Goal: Task Accomplishment & Management: Manage account settings

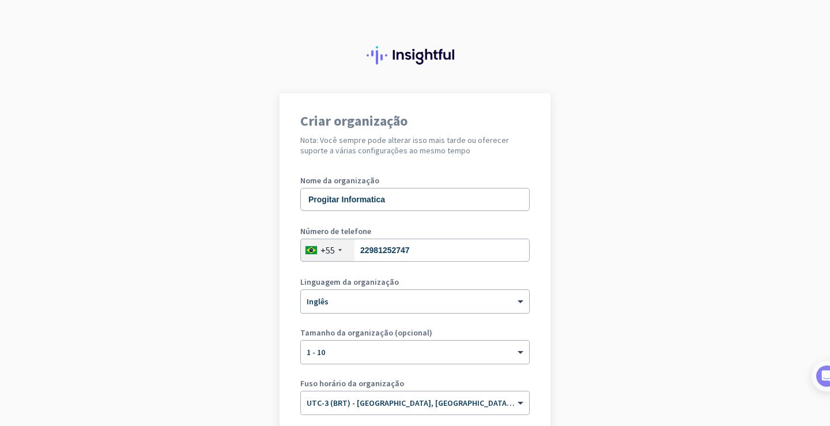
scroll to position [115, 0]
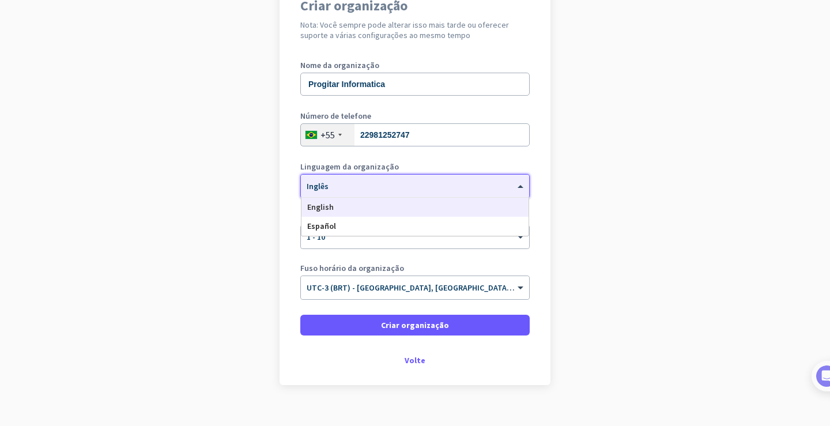
click at [465, 187] on div "× Inglês" at bounding box center [408, 187] width 214 height 10
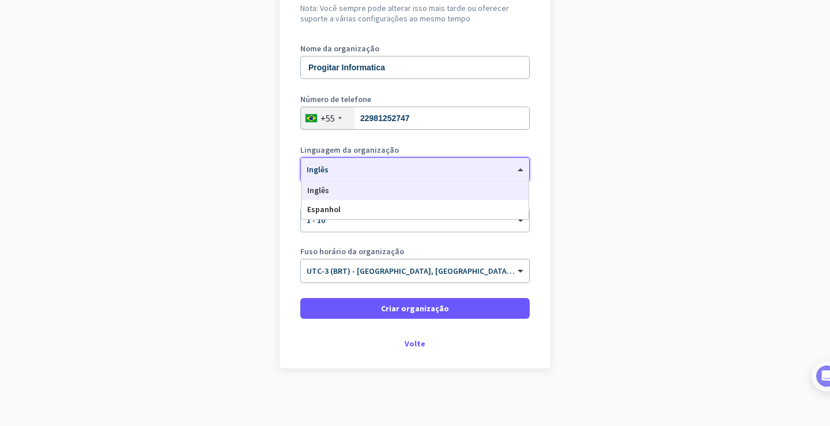
scroll to position [74, 0]
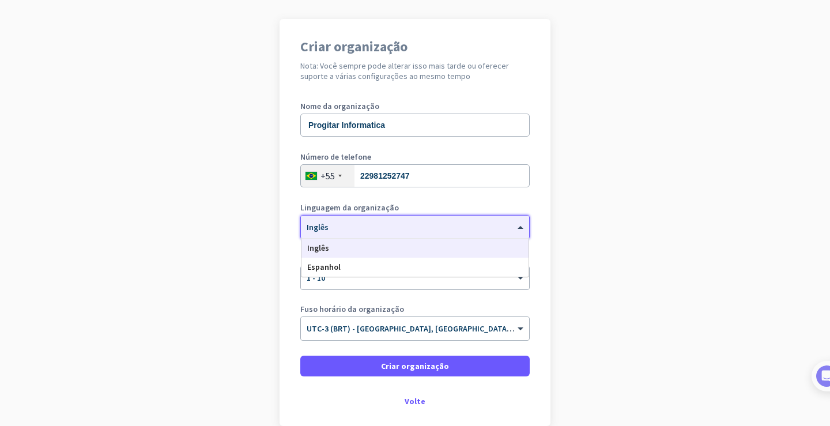
click at [340, 252] on div "Inglês" at bounding box center [414, 248] width 227 height 19
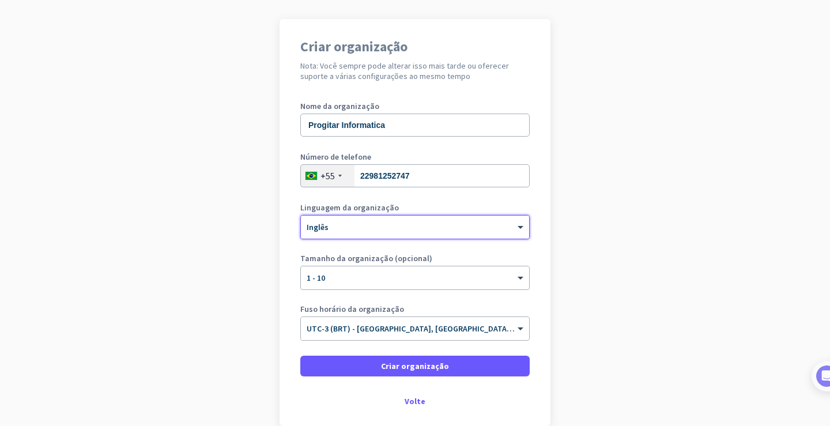
scroll to position [132, 0]
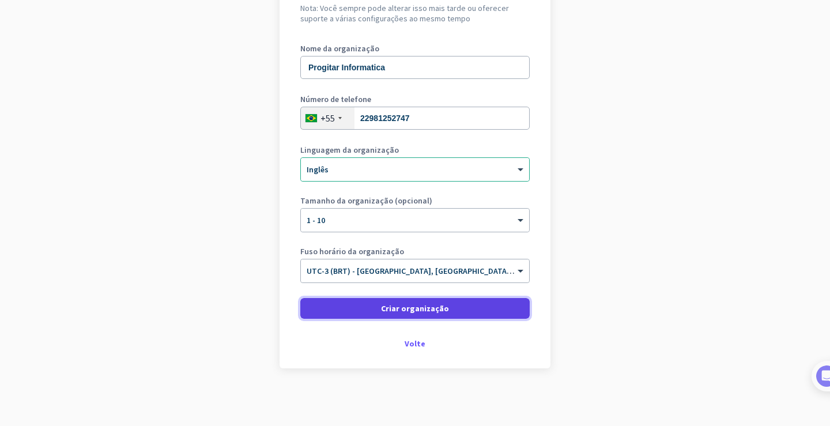
click at [408, 314] on span "Criar organização" at bounding box center [415, 309] width 68 height 12
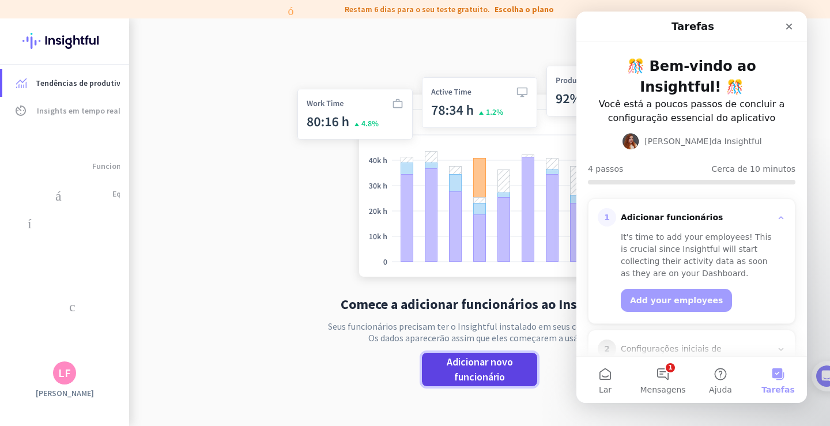
click at [481, 365] on font "Adicionar novo funcionário" at bounding box center [480, 369] width 66 height 28
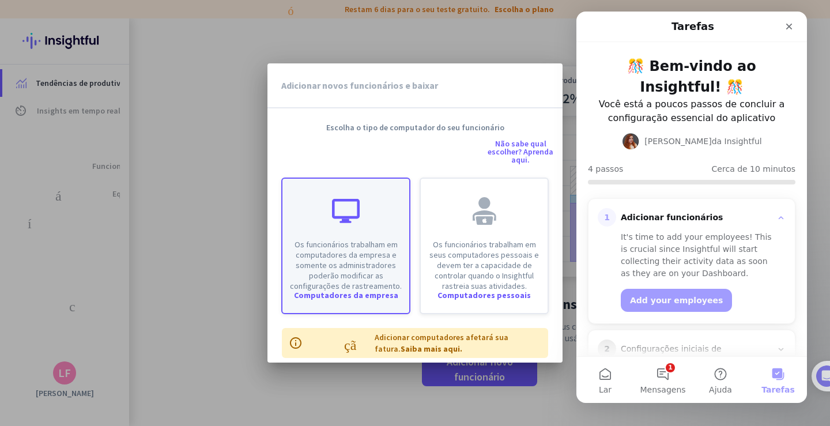
click at [357, 261] on font "Os funcionários trabalham em computadores da empresa e somente os administrador…" at bounding box center [346, 265] width 112 height 52
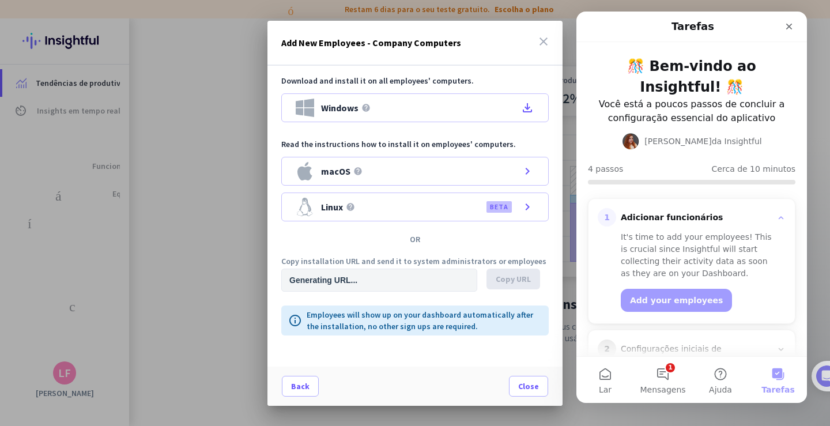
type input "[URL][DOMAIN_NAME]"
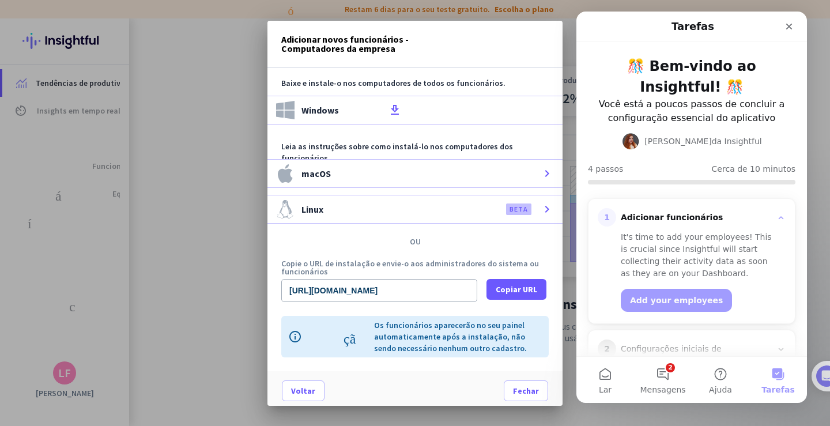
scroll to position [14, 0]
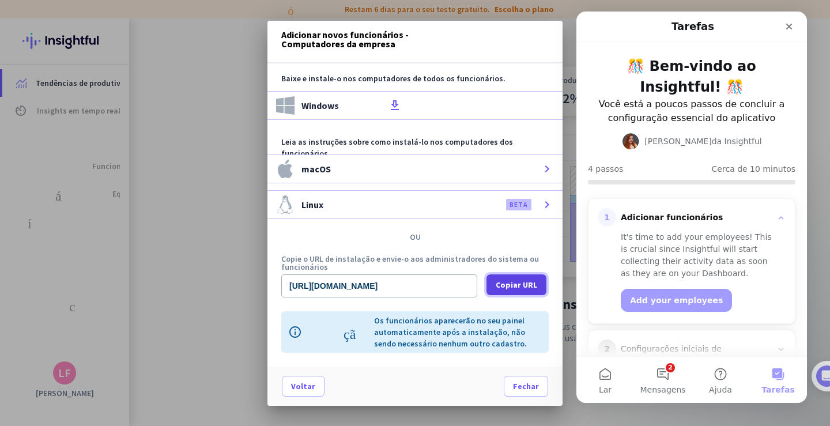
click at [518, 280] on font "Copiar URL" at bounding box center [517, 285] width 42 height 10
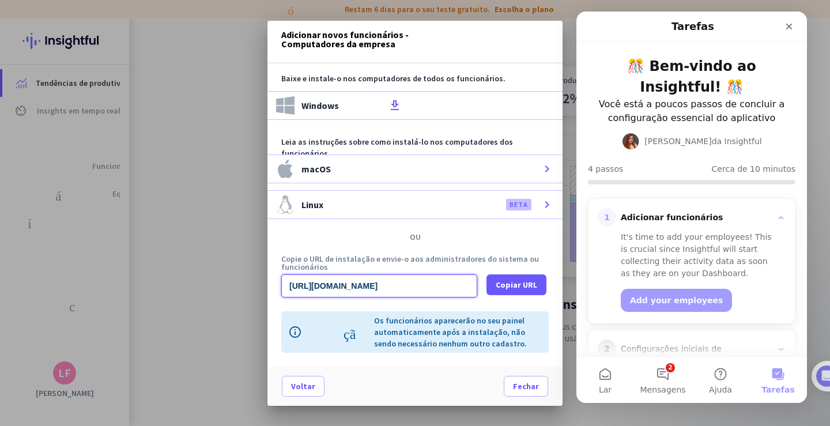
scroll to position [58, 0]
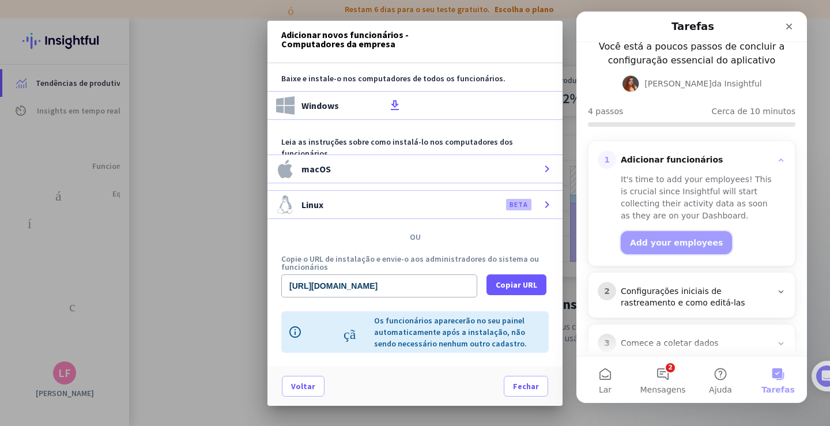
click at [677, 238] on button "Add your employees" at bounding box center [676, 242] width 111 height 23
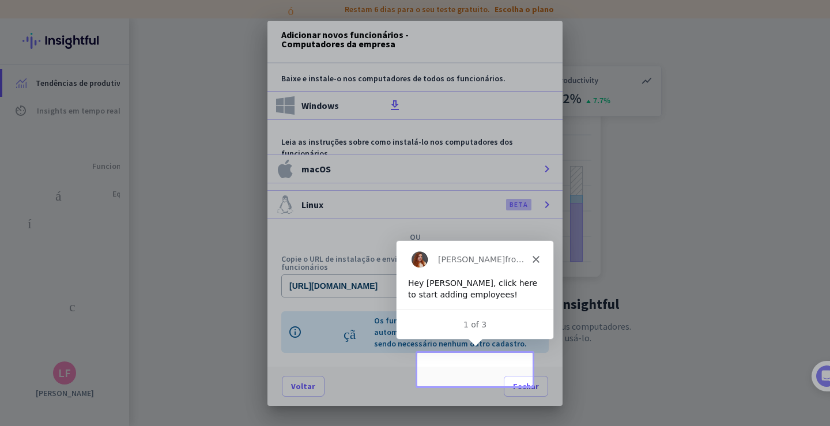
scroll to position [0, 0]
click at [472, 372] on div "Voltar Fechar" at bounding box center [414, 386] width 295 height 39
click at [533, 259] on icon "Fechar" at bounding box center [534, 258] width 7 height 7
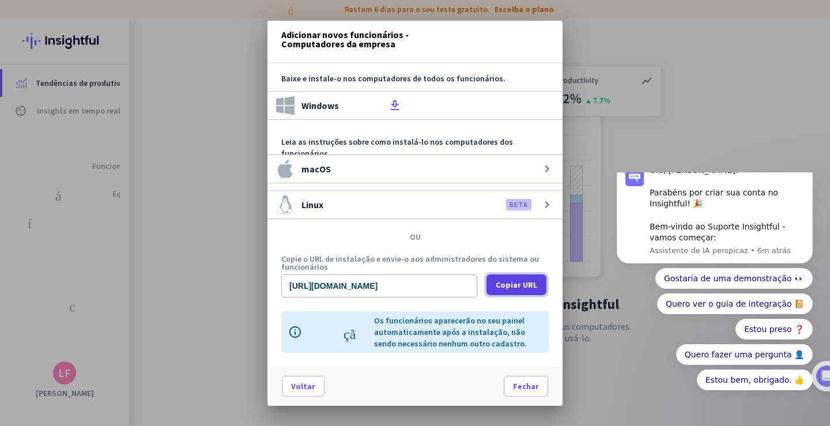
click at [496, 280] on font "Copiar URL" at bounding box center [517, 285] width 42 height 10
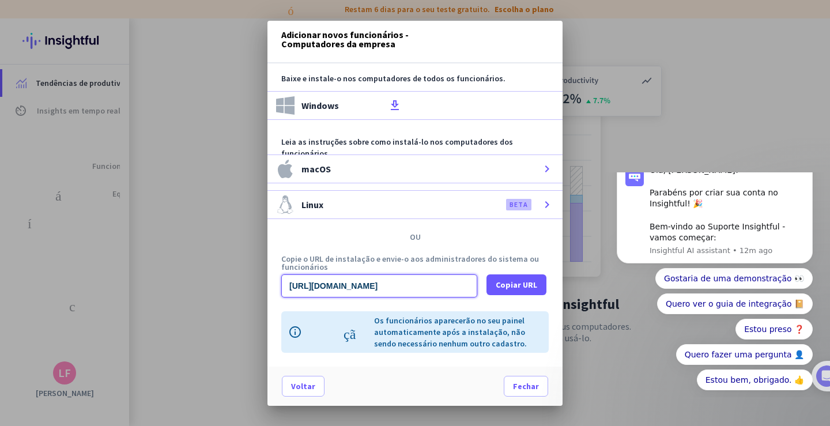
click at [291, 277] on input "[URL][DOMAIN_NAME]" at bounding box center [379, 285] width 196 height 23
drag, startPoint x: 289, startPoint y: 276, endPoint x: 485, endPoint y: 277, distance: 196.0
click at [485, 277] on div "[URL][DOMAIN_NAME] Copiar URL" at bounding box center [414, 285] width 267 height 23
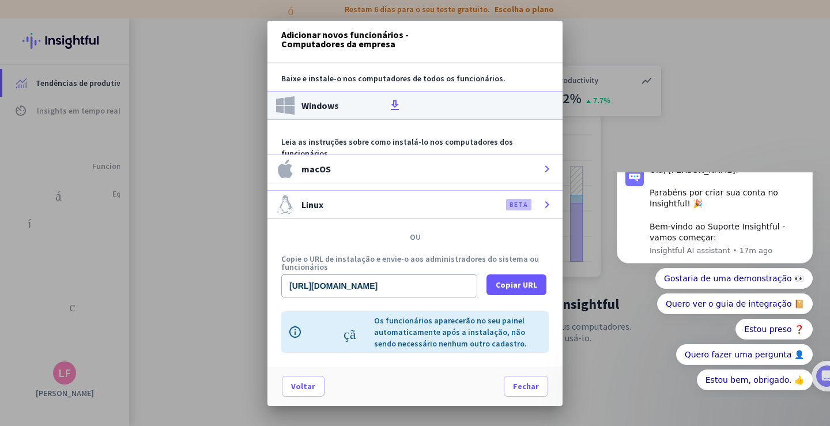
click at [388, 99] on font "download_de_arquivo" at bounding box center [471, 106] width 166 height 14
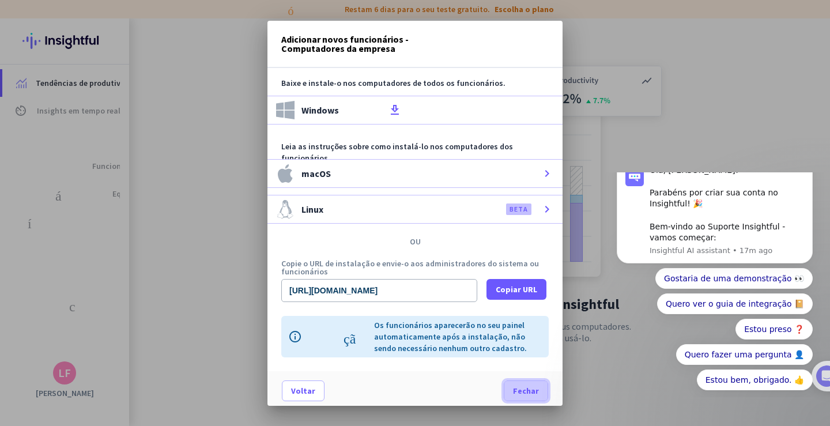
click at [522, 390] on font "Fechar" at bounding box center [526, 391] width 26 height 10
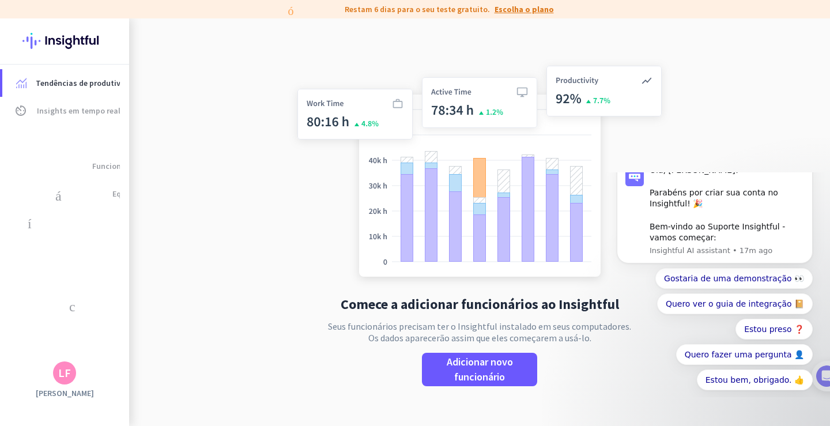
click at [506, 8] on font "Escolha o plano" at bounding box center [524, 9] width 59 height 10
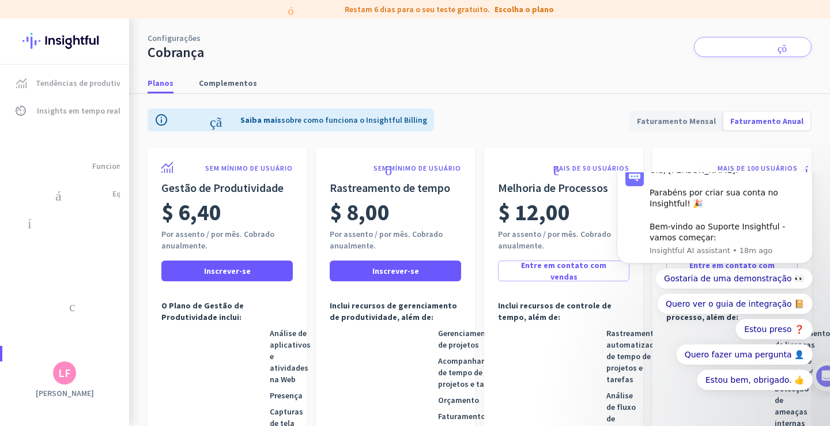
click at [81, 39] on img at bounding box center [64, 40] width 84 height 45
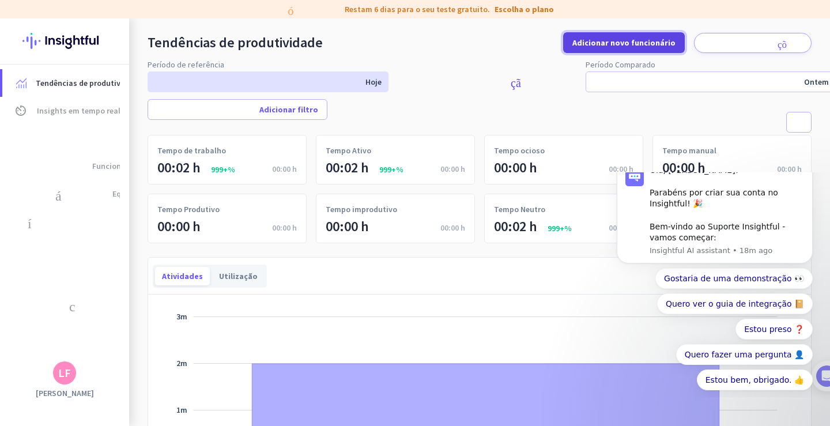
click at [627, 44] on font "Adicionar novo funcionário" at bounding box center [623, 42] width 103 height 10
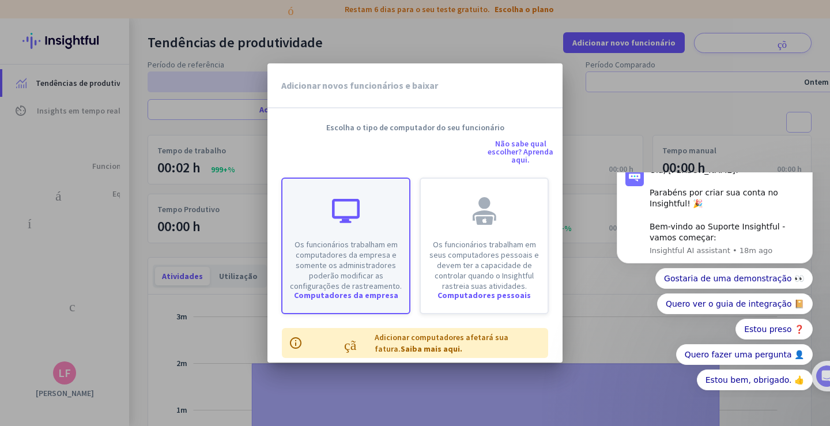
click at [358, 296] on font "Computadores da empresa" at bounding box center [346, 295] width 104 height 10
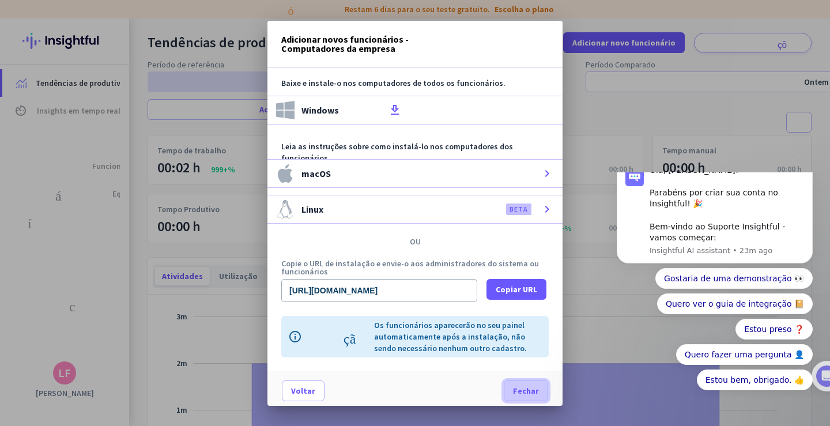
click at [521, 390] on font "Fechar" at bounding box center [526, 391] width 26 height 10
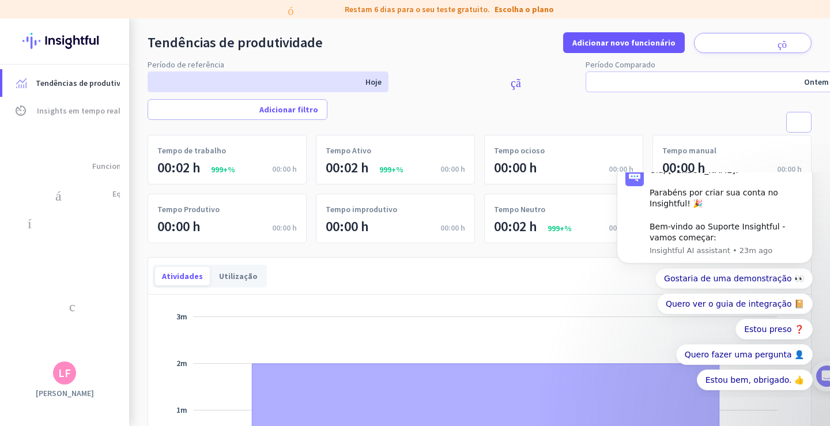
scroll to position [115, 0]
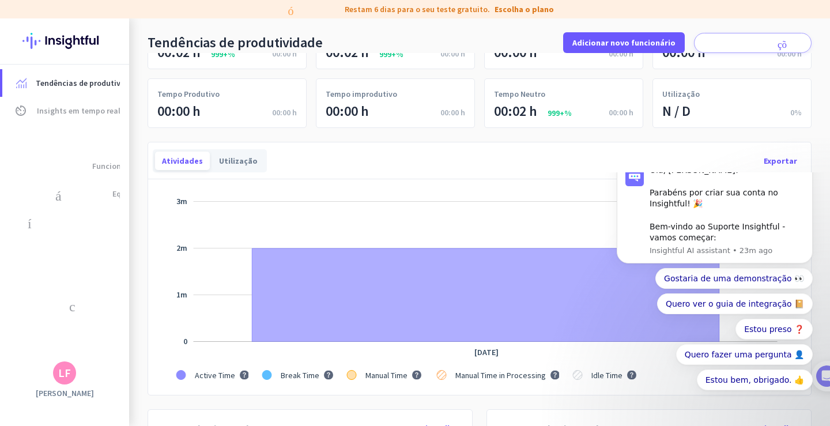
click at [65, 376] on font "LF" at bounding box center [64, 372] width 13 height 14
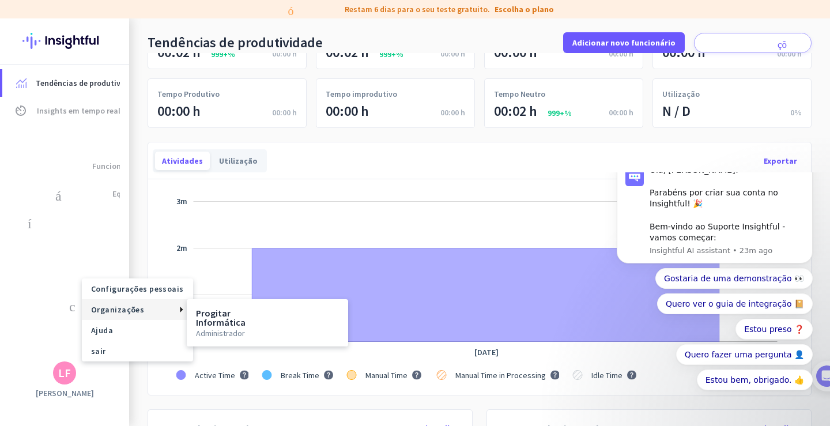
click at [126, 314] on font "Organizações" at bounding box center [117, 309] width 53 height 10
click at [451, 281] on div at bounding box center [415, 213] width 830 height 426
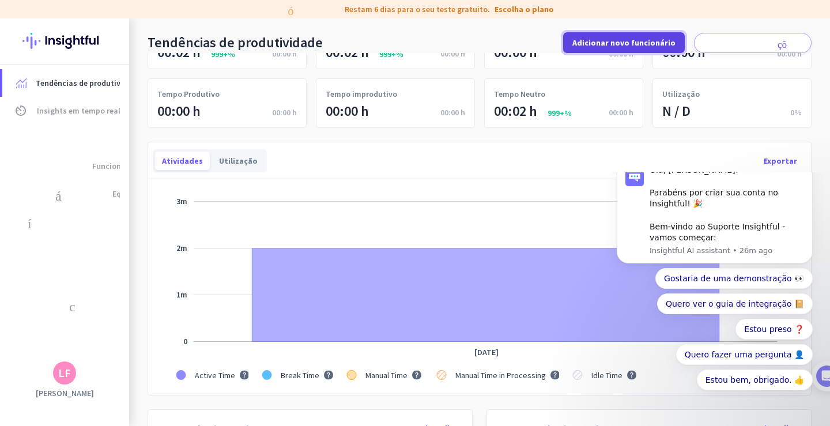
click at [612, 39] on font "Adicionar novo funcionário" at bounding box center [623, 42] width 103 height 10
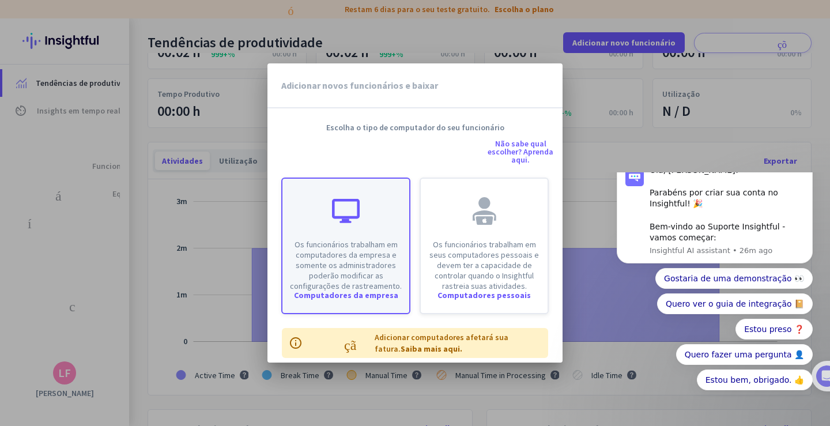
click at [355, 257] on font "Os funcionários trabalham em computadores da empresa e somente os administrador…" at bounding box center [346, 265] width 112 height 52
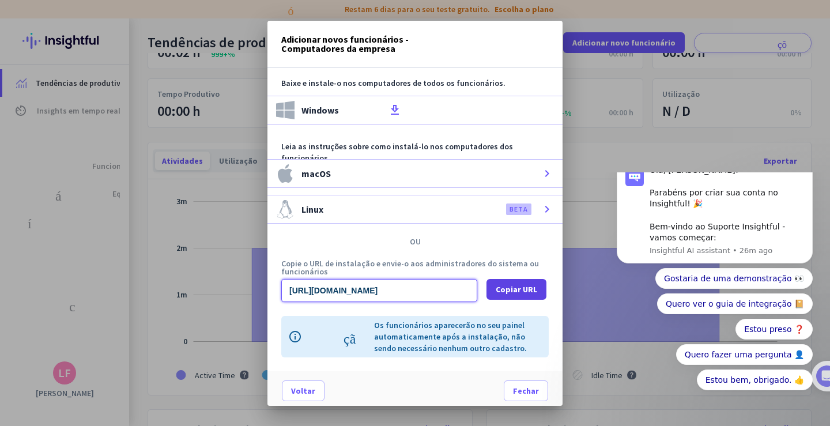
scroll to position [0, 1149]
drag, startPoint x: 288, startPoint y: 289, endPoint x: 515, endPoint y: 289, distance: 227.1
click at [515, 289] on div "[URL][DOMAIN_NAME] Copiar URL" at bounding box center [414, 290] width 267 height 23
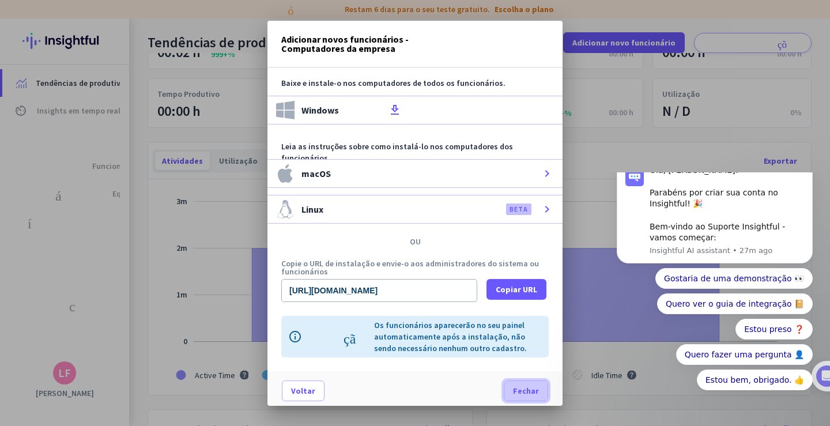
click at [525, 384] on span at bounding box center [525, 391] width 43 height 28
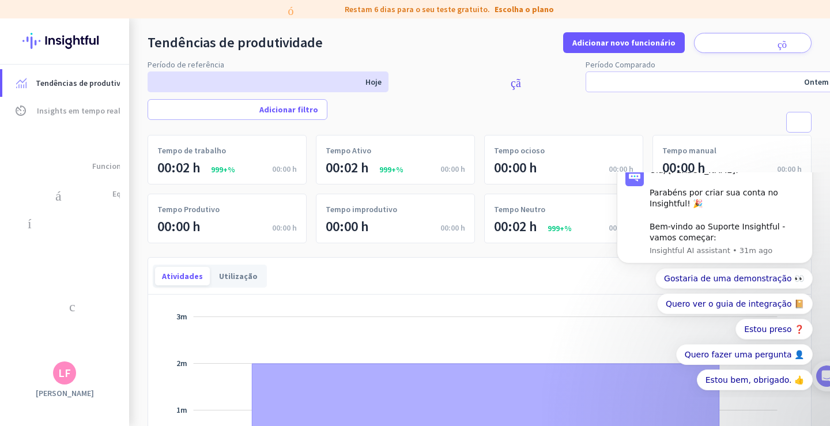
click at [59, 381] on div "LF" at bounding box center [64, 372] width 23 height 23
click at [127, 291] on font "Configurações pessoais" at bounding box center [137, 289] width 93 height 10
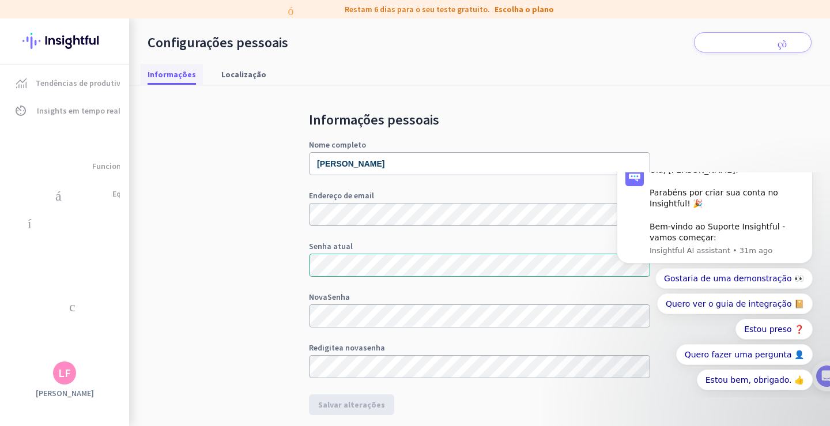
click at [167, 75] on font "Informações" at bounding box center [172, 74] width 48 height 10
click at [73, 108] on font "Insights em tempo real" at bounding box center [79, 110] width 84 height 10
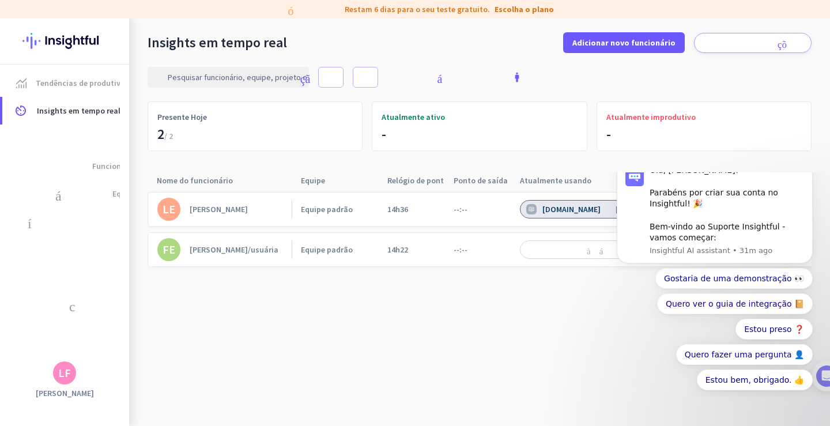
click at [210, 247] on font "[PERSON_NAME]/usuária" at bounding box center [234, 249] width 89 height 10
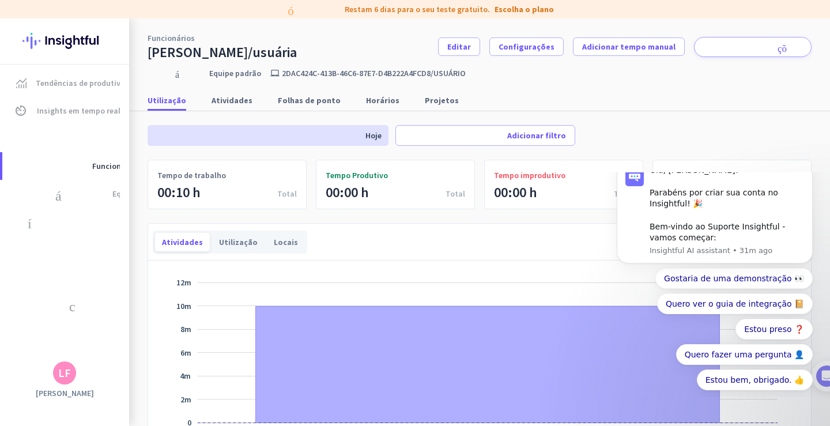
scroll to position [173, 0]
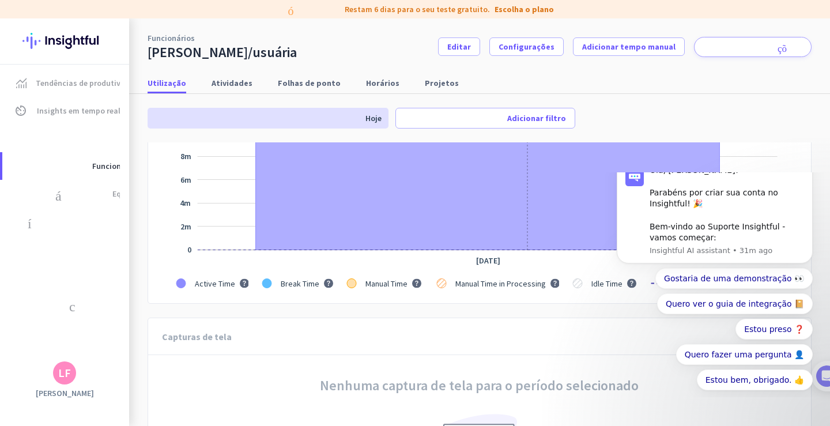
click at [813, 168] on button "Descartar notificação" at bounding box center [809, 160] width 15 height 15
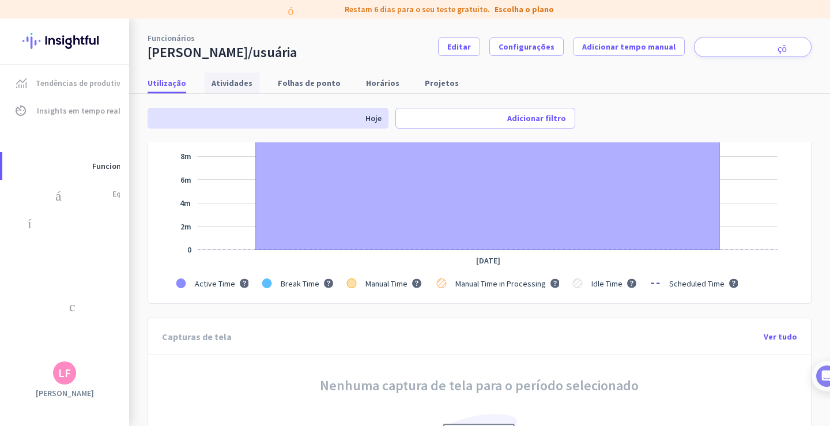
click at [225, 76] on span "Atividades" at bounding box center [232, 83] width 41 height 21
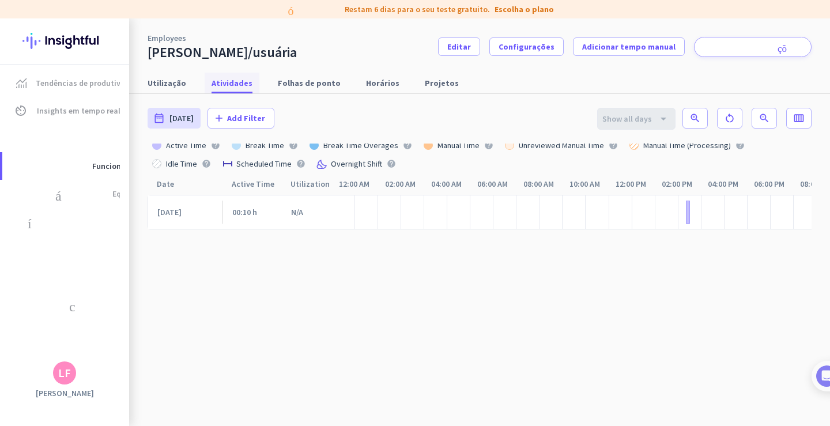
scroll to position [0, 106]
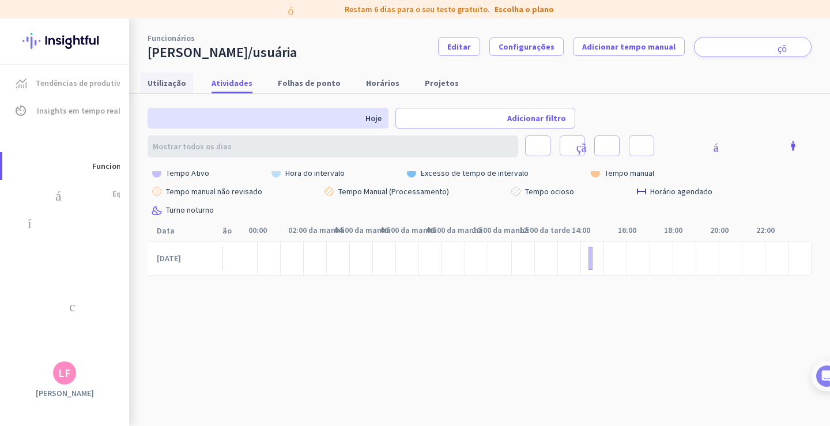
click at [168, 81] on font "Utilização" at bounding box center [167, 83] width 39 height 10
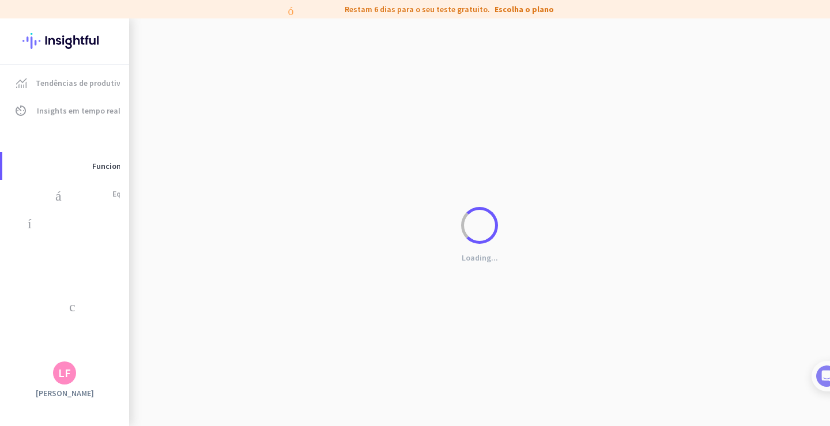
scroll to position [0, 97]
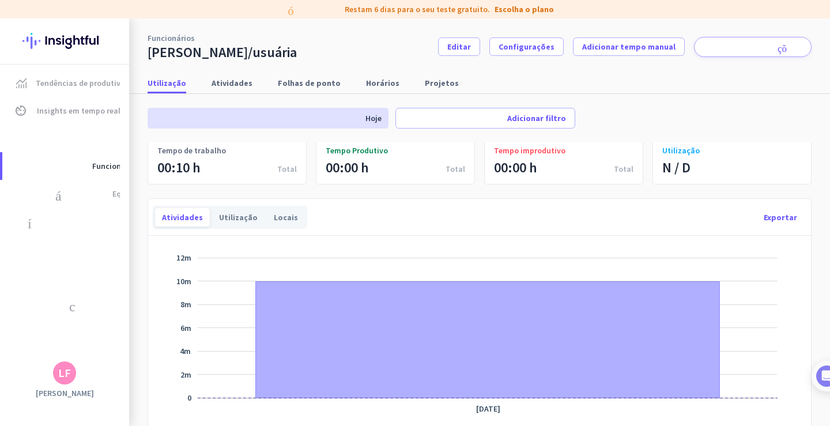
click at [67, 375] on font "LF" at bounding box center [64, 372] width 13 height 14
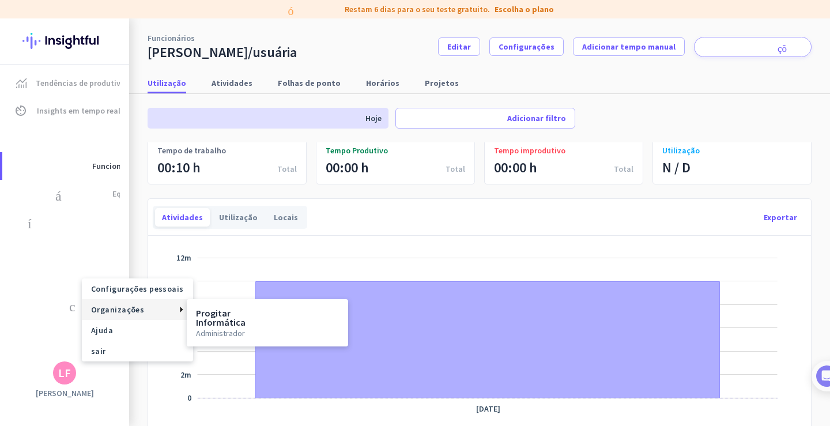
click at [114, 306] on font "Organizações" at bounding box center [117, 309] width 53 height 10
click at [221, 319] on font "Progitar Informática" at bounding box center [221, 317] width 50 height 21
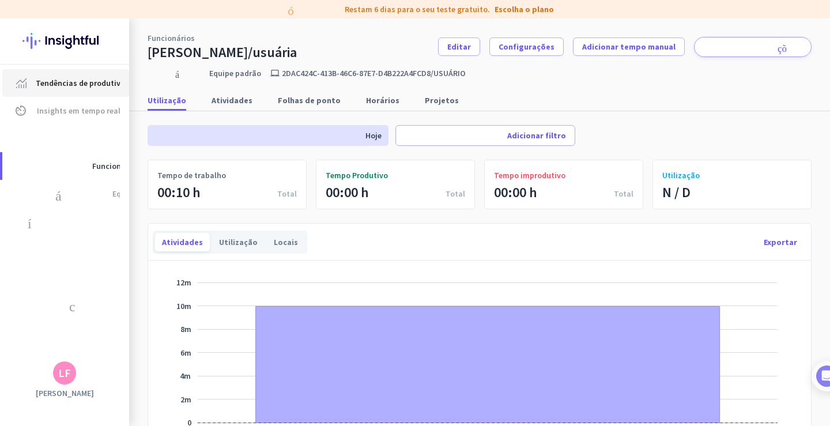
click at [81, 79] on font "Tendências de produtividade" at bounding box center [88, 83] width 105 height 10
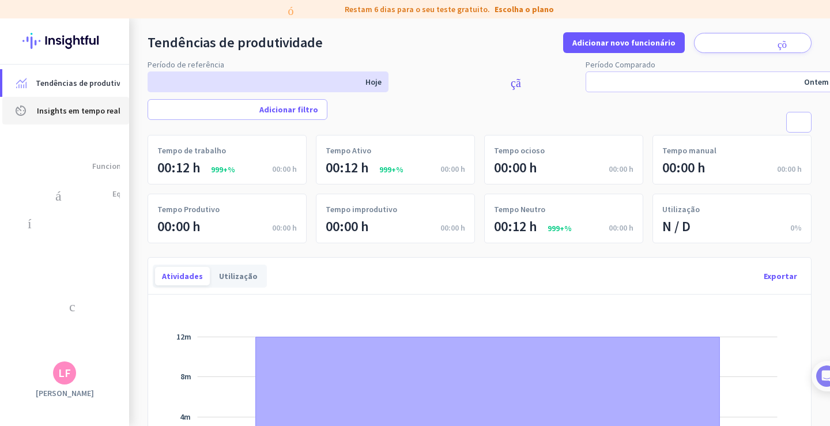
click at [76, 108] on font "Insights em tempo real" at bounding box center [79, 110] width 84 height 10
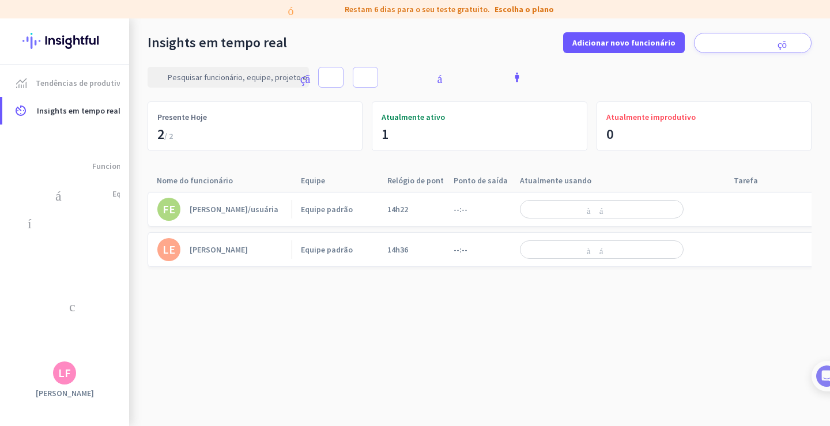
click at [575, 213] on font "acesso_à_área_de_trabalho_desativado" at bounding box center [676, 209] width 301 height 9
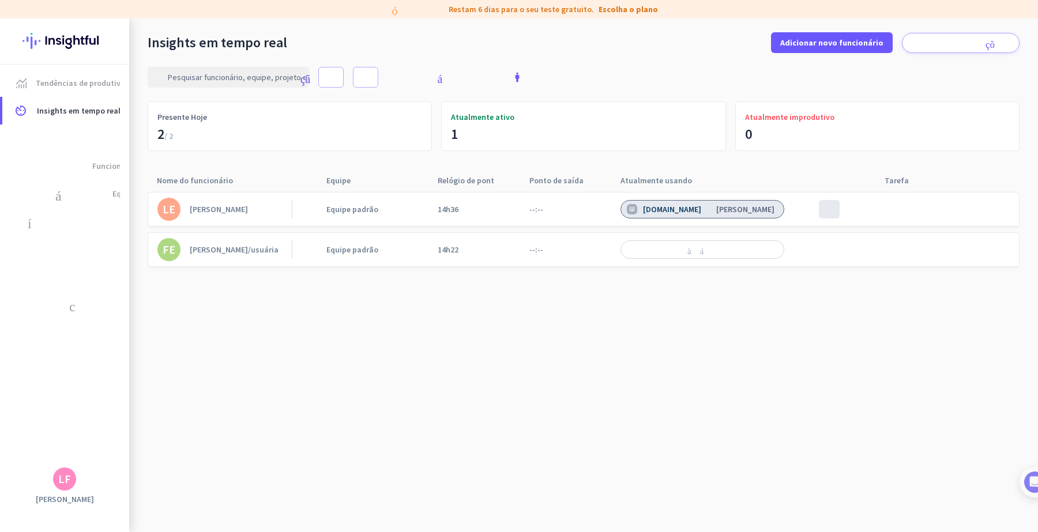
click at [78, 44] on img at bounding box center [64, 40] width 84 height 45
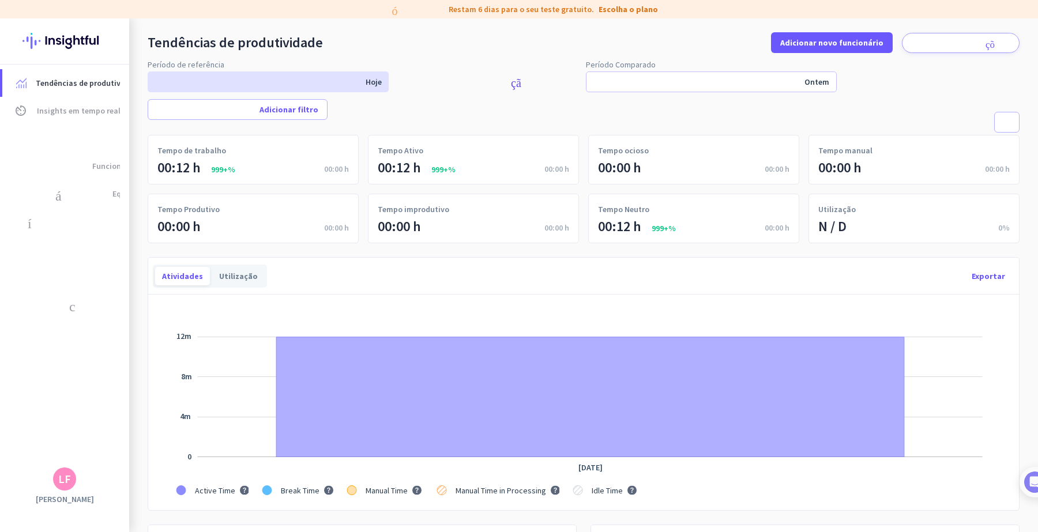
click at [67, 35] on img at bounding box center [64, 40] width 84 height 45
click at [61, 425] on app-letter-avatar "LF" at bounding box center [64, 478] width 23 height 23
click at [829, 425] on img at bounding box center [1022, 482] width 21 height 21
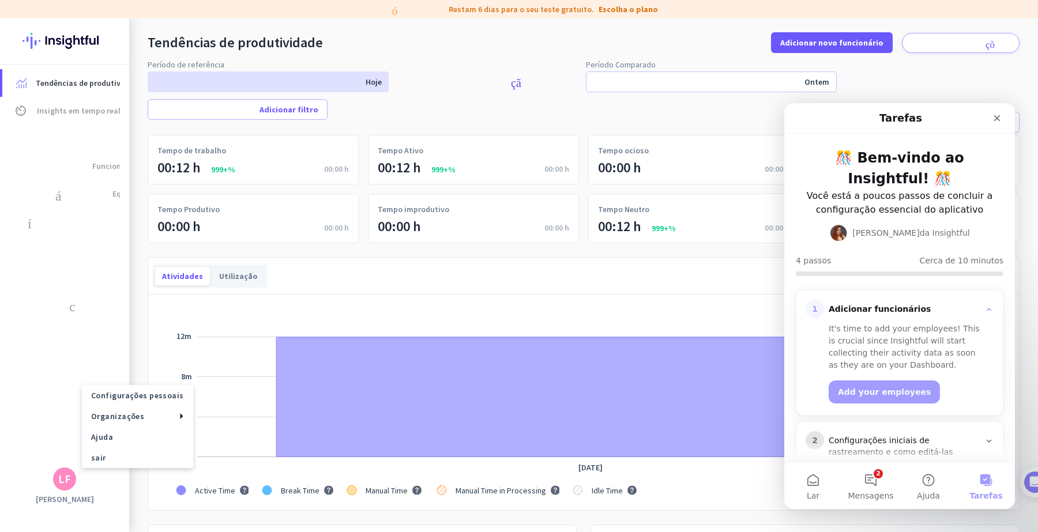
scroll to position [111, 0]
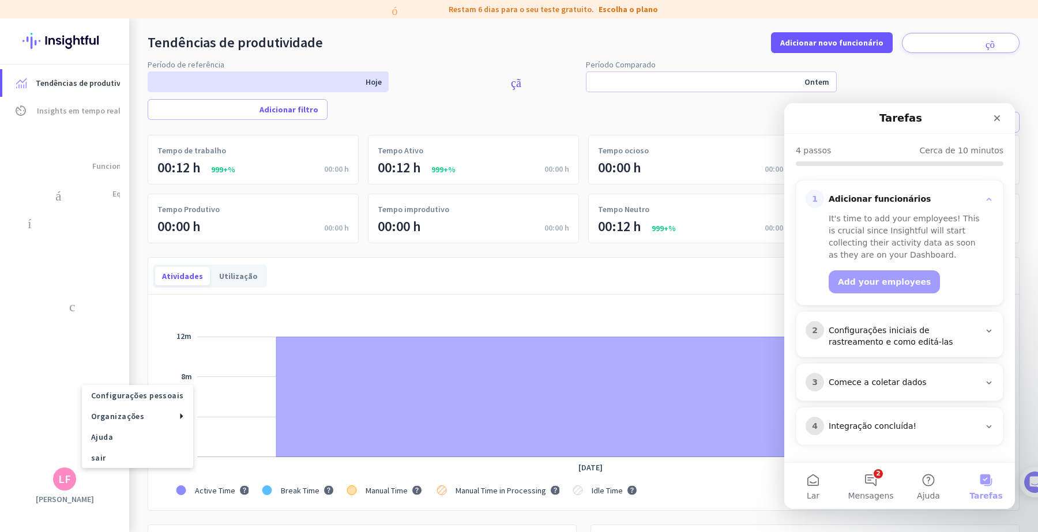
click at [829, 331] on font "Configurações iniciais de rastreamento e como editá-las" at bounding box center [890, 336] width 125 height 21
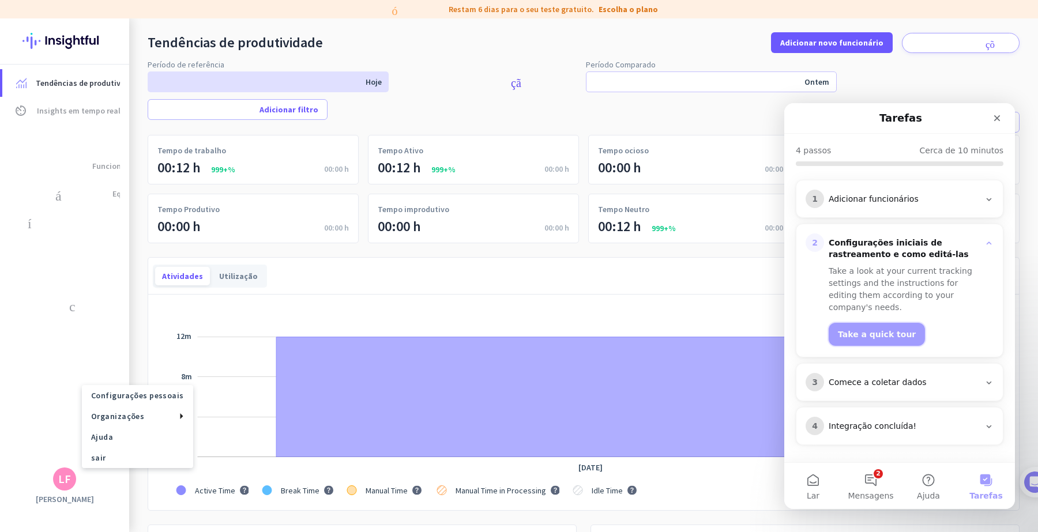
click at [829, 331] on button "Take a quick tour" at bounding box center [876, 334] width 96 height 23
click at [829, 378] on font "Comece a coletar dados" at bounding box center [877, 382] width 98 height 9
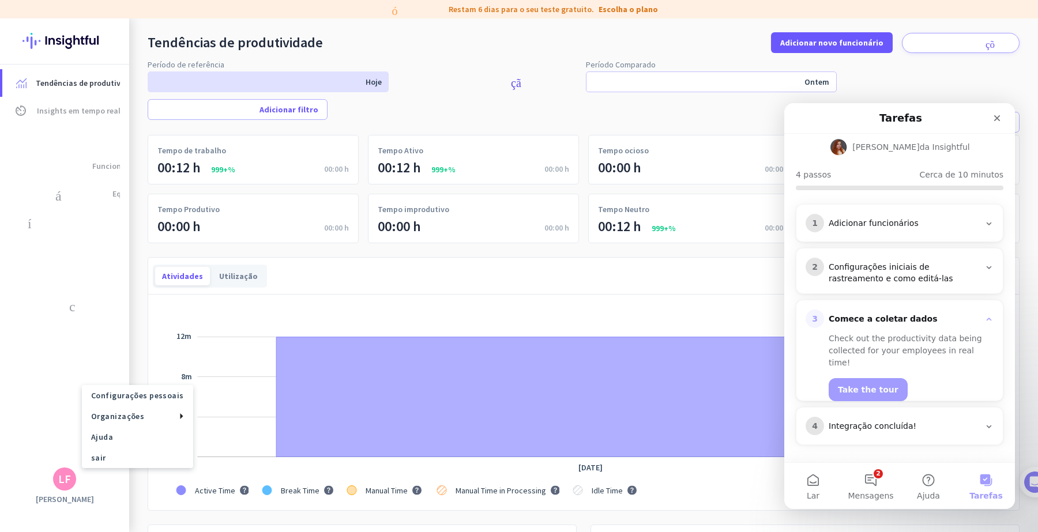
scroll to position [88, 0]
click at [829, 378] on button "Take the tour" at bounding box center [867, 389] width 79 height 23
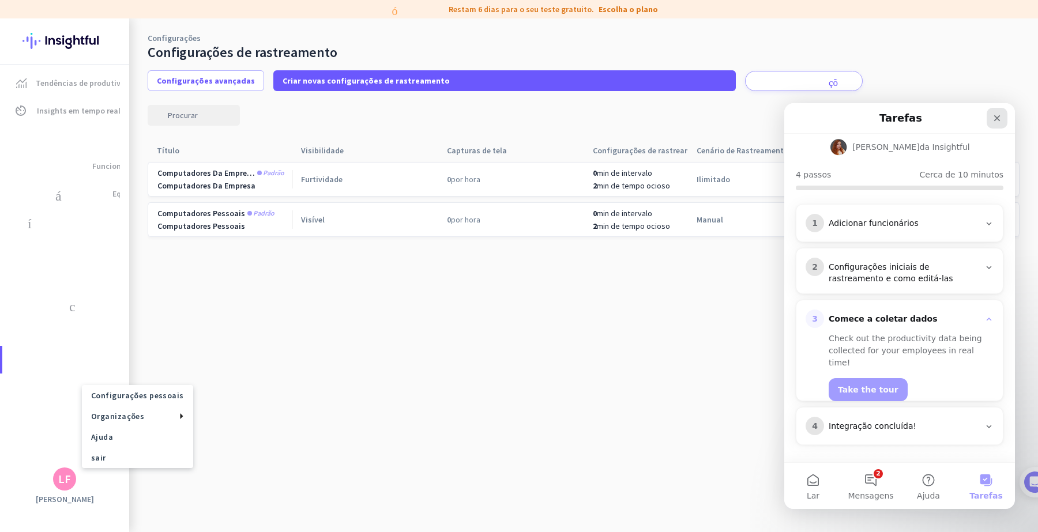
click at [829, 115] on icon "Fechar" at bounding box center [996, 118] width 9 height 9
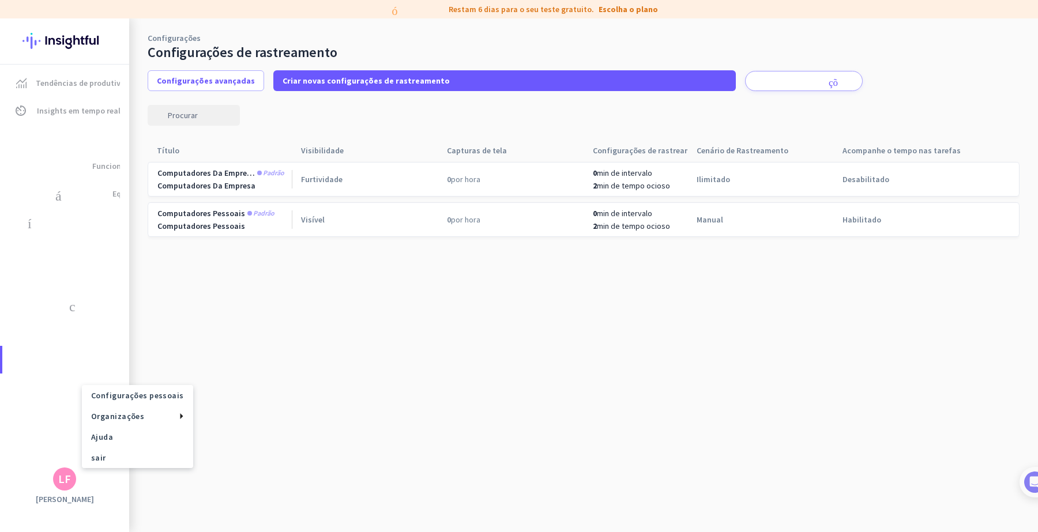
click at [202, 174] on div at bounding box center [519, 266] width 1038 height 532
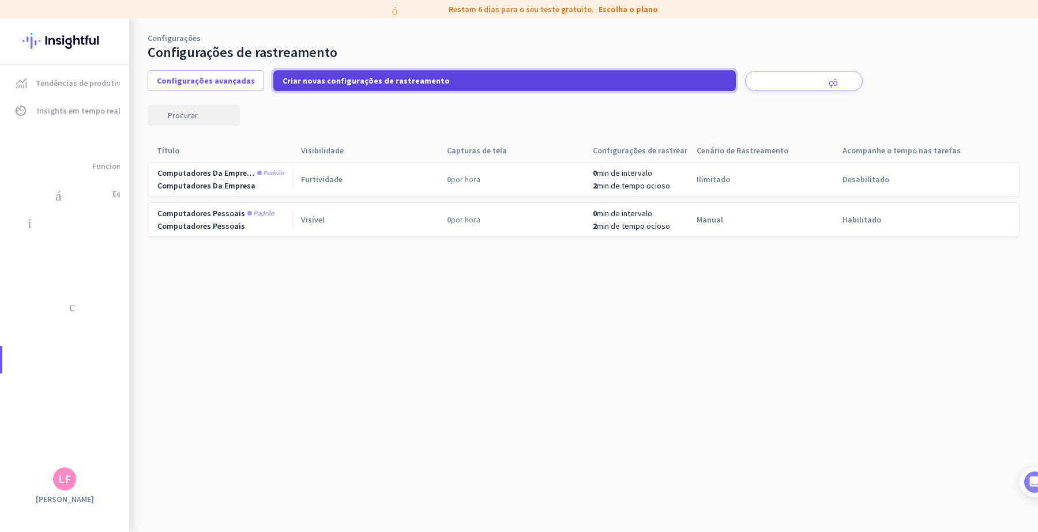
click at [318, 78] on font "Criar novas configurações de rastreamento" at bounding box center [365, 81] width 167 height 10
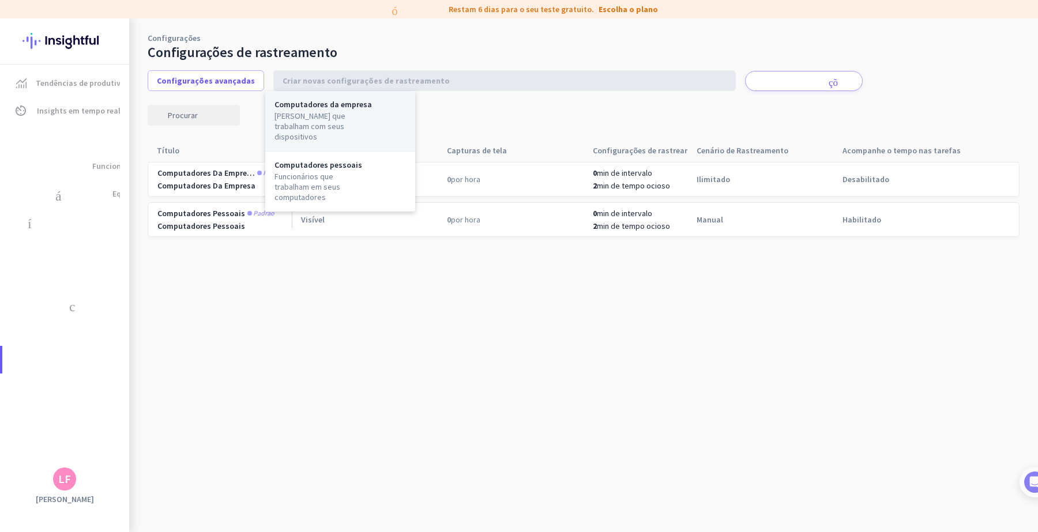
click at [309, 111] on font "[PERSON_NAME] que trabalham com seus dispositivos" at bounding box center [309, 126] width 71 height 31
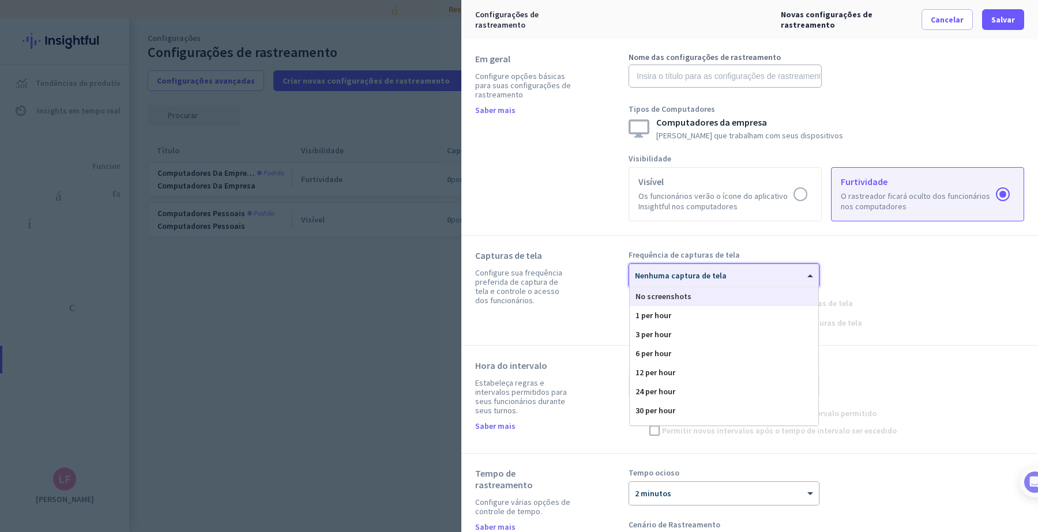
click at [741, 271] on div at bounding box center [724, 272] width 190 height 10
click at [679, 313] on div "1 per hour" at bounding box center [723, 315] width 188 height 19
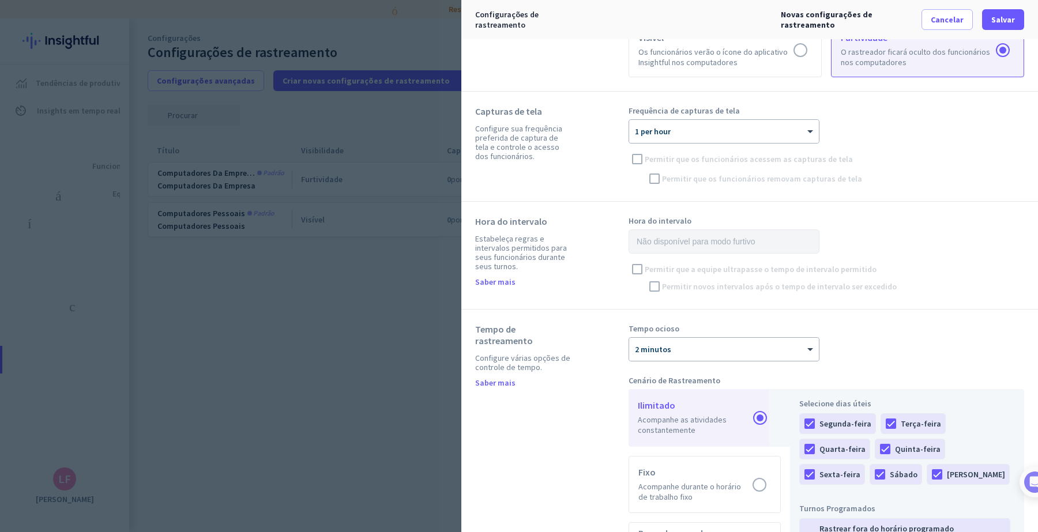
scroll to position [216, 0]
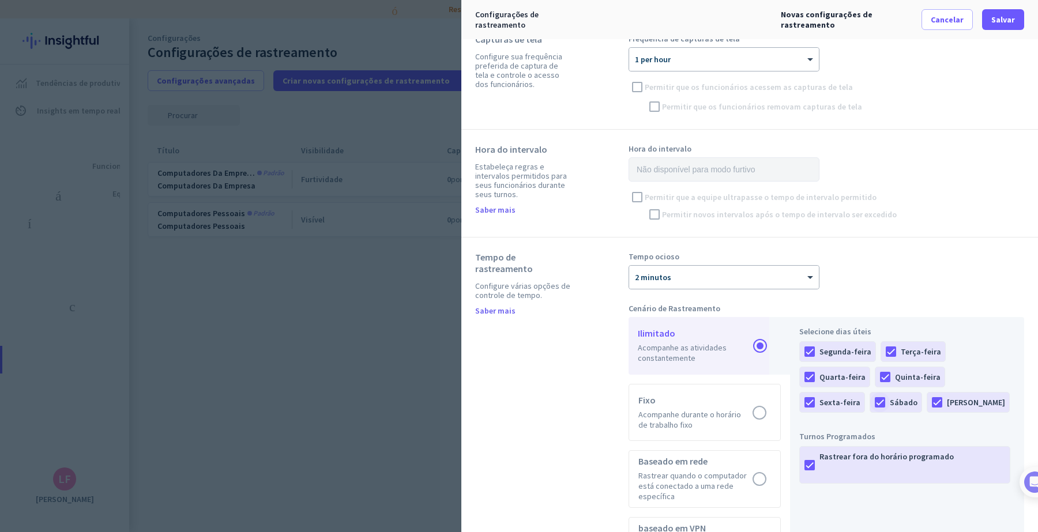
click at [829, 402] on div at bounding box center [880, 403] width 20 height 20
click at [829, 401] on div at bounding box center [937, 403] width 20 height 20
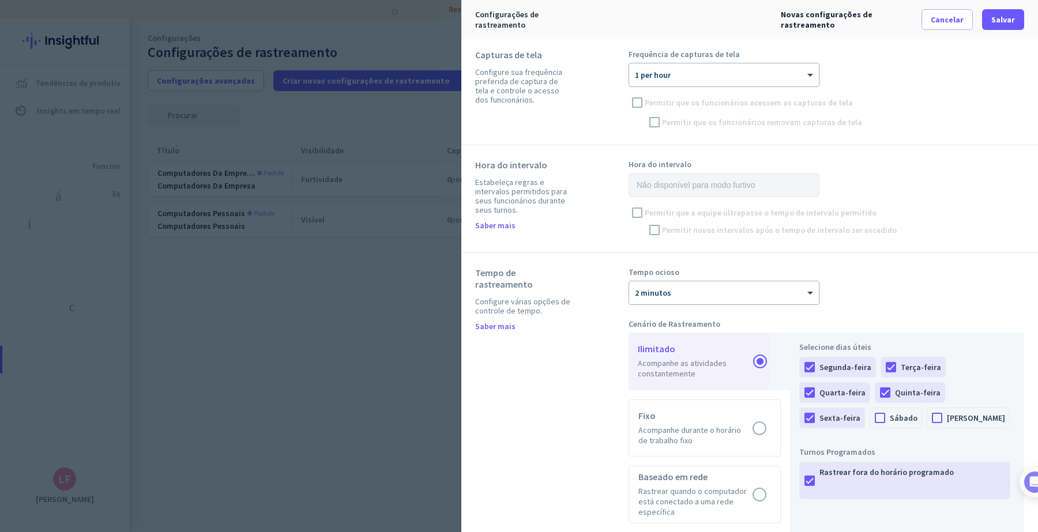
scroll to position [129, 0]
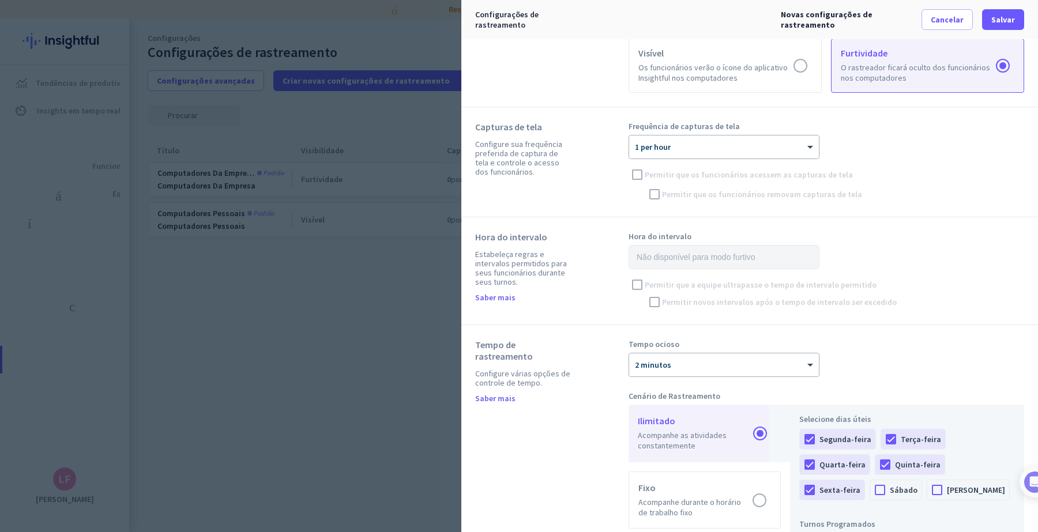
click at [639, 285] on div "Permitir que a equipe ultrapasse o tempo de intervalo permitido ajuda" at bounding box center [825, 284] width 395 height 17
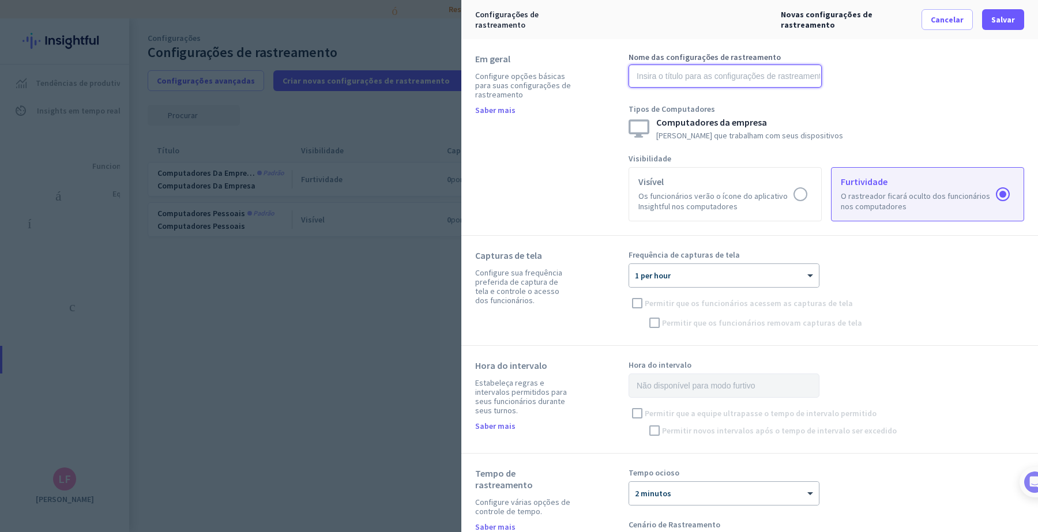
click at [733, 76] on input "text" at bounding box center [724, 76] width 193 height 23
type input "Configurações Prog"
click at [829, 25] on span "Salvar" at bounding box center [1003, 20] width 24 height 12
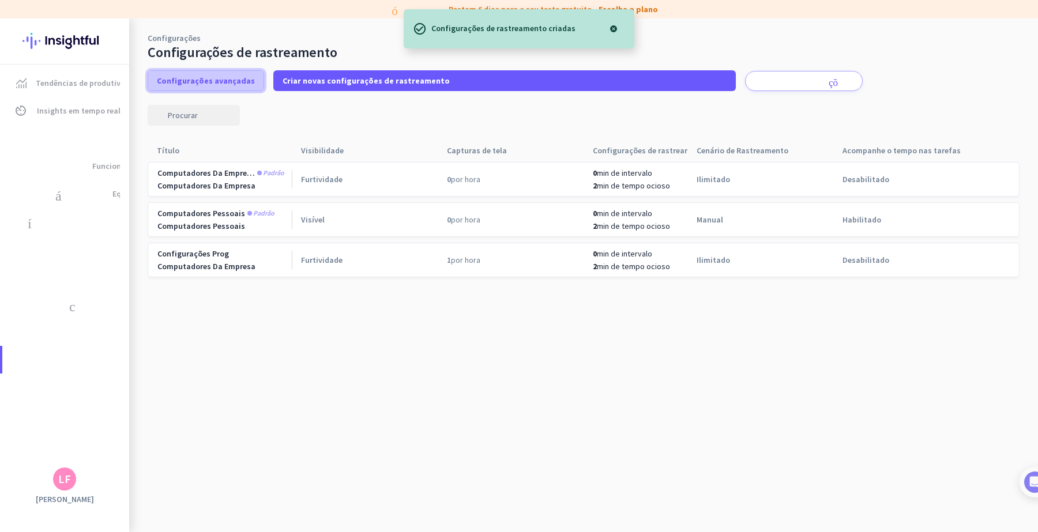
click at [205, 78] on font "Configurações avançadas" at bounding box center [206, 81] width 98 height 10
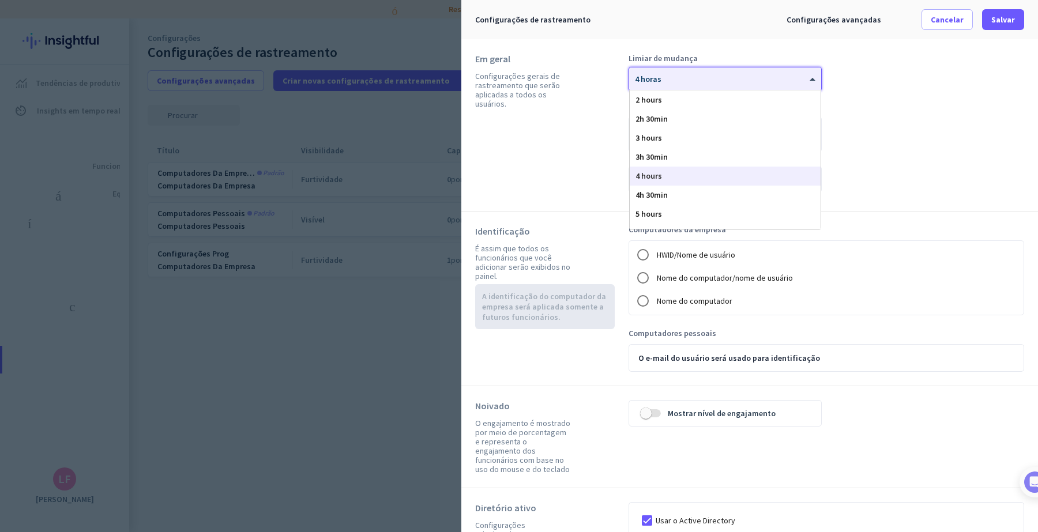
click at [771, 79] on div at bounding box center [725, 75] width 192 height 10
click at [730, 96] on div "2 horas" at bounding box center [724, 99] width 191 height 19
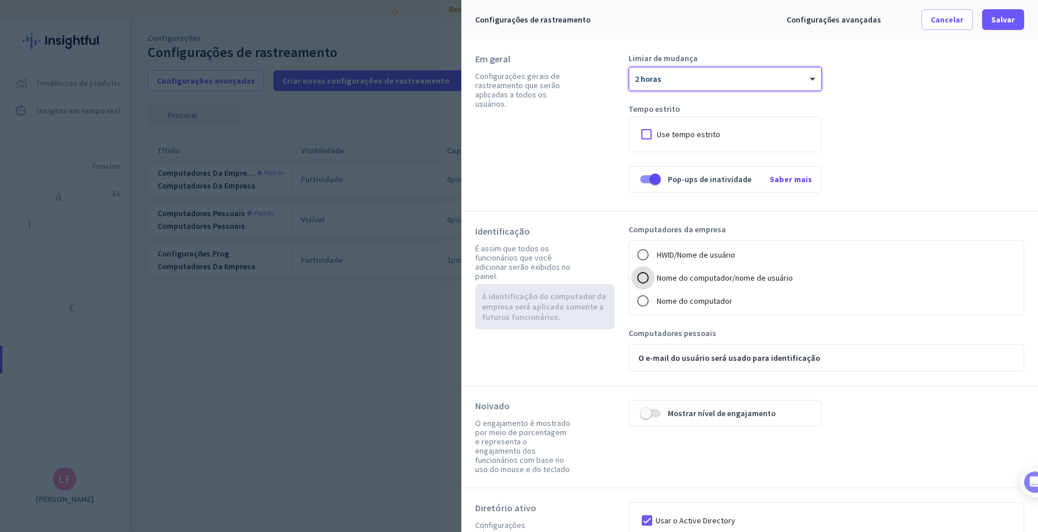
click at [635, 278] on input "Nome do computador/nome de usuário" at bounding box center [642, 277] width 23 height 23
radio input "true"
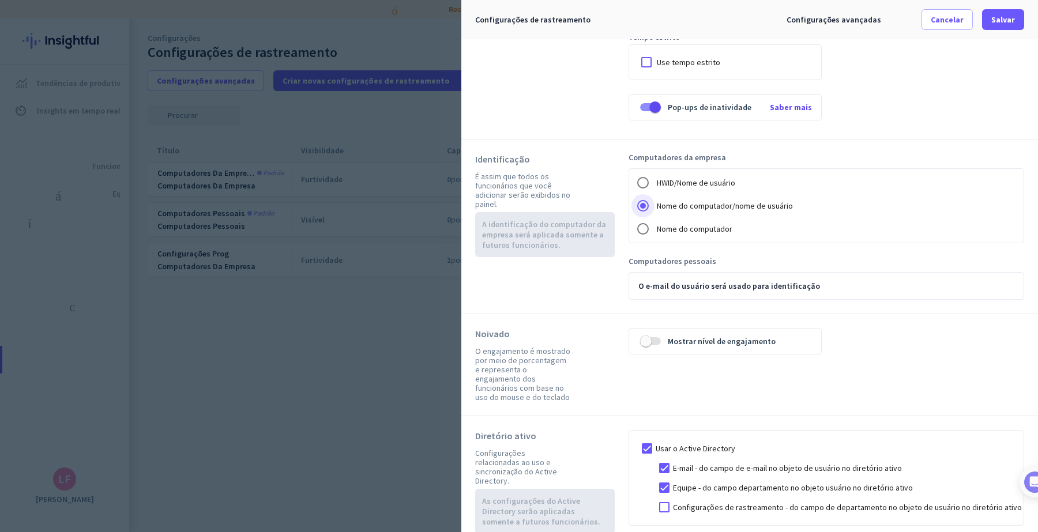
scroll to position [137, 0]
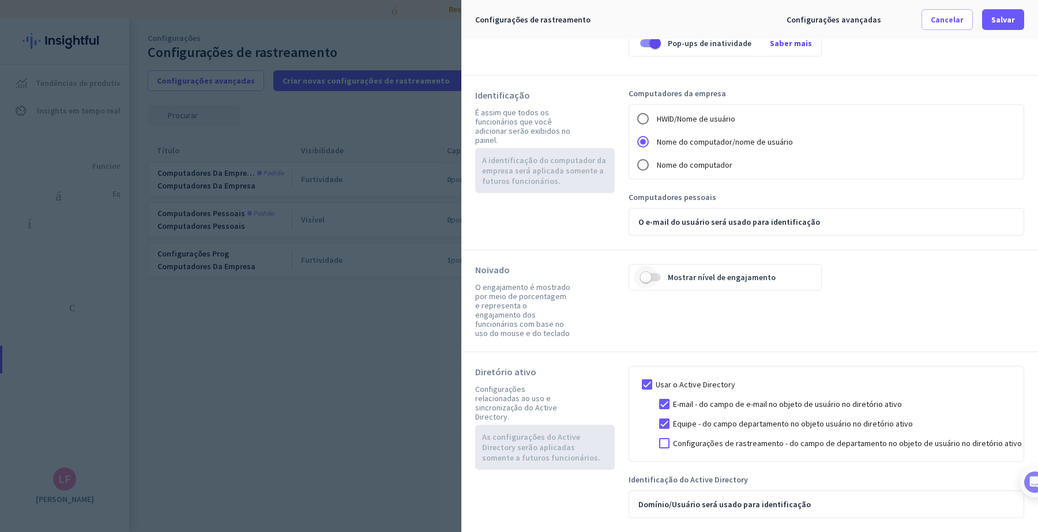
click at [656, 281] on span "button" at bounding box center [645, 277] width 23 height 23
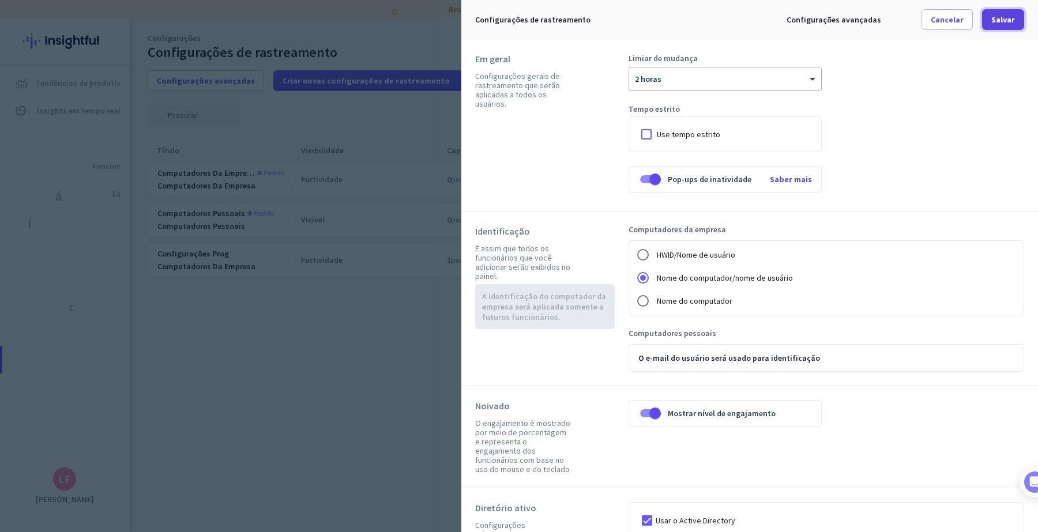
click at [829, 21] on font "Salvar" at bounding box center [1003, 19] width 24 height 10
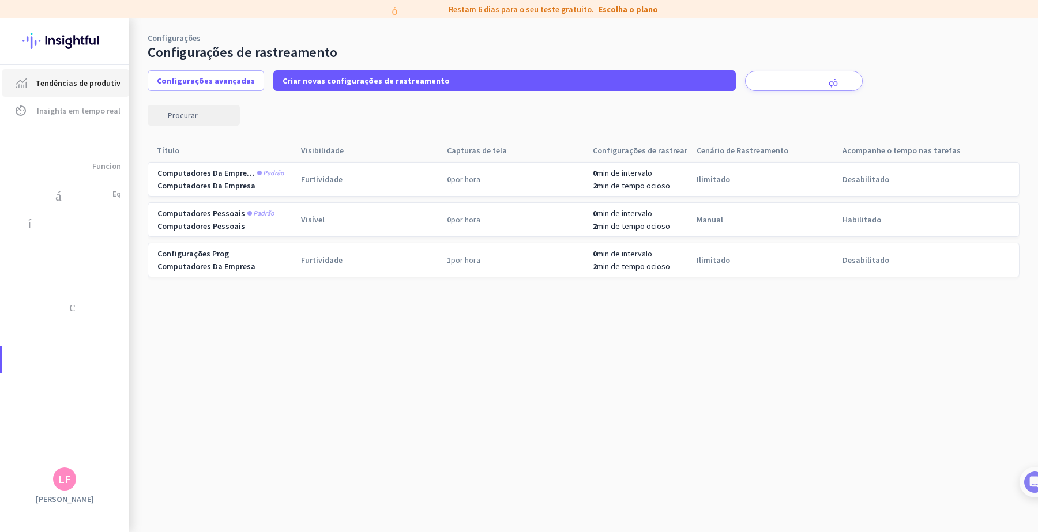
click at [54, 80] on font "Tendências de produtividade" at bounding box center [88, 83] width 105 height 10
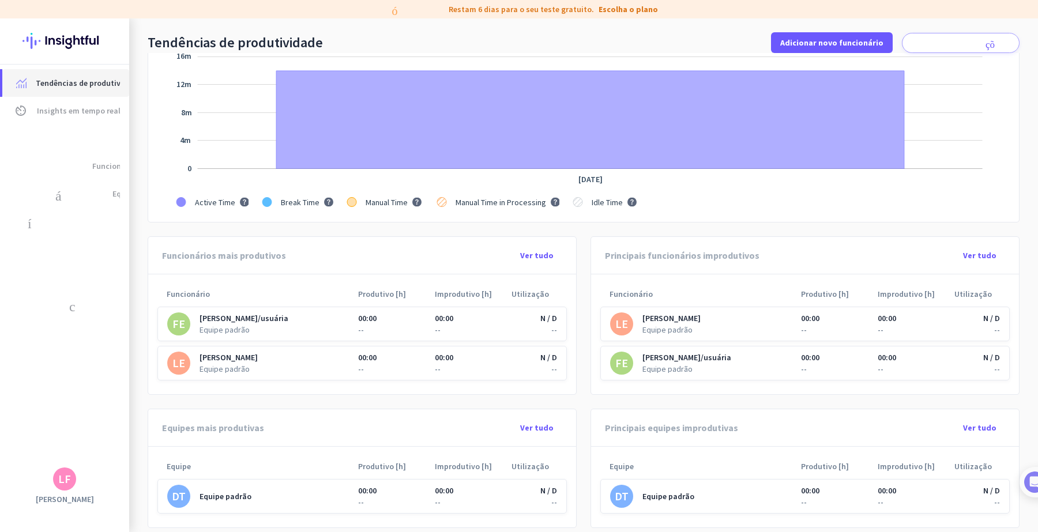
scroll to position [432, 0]
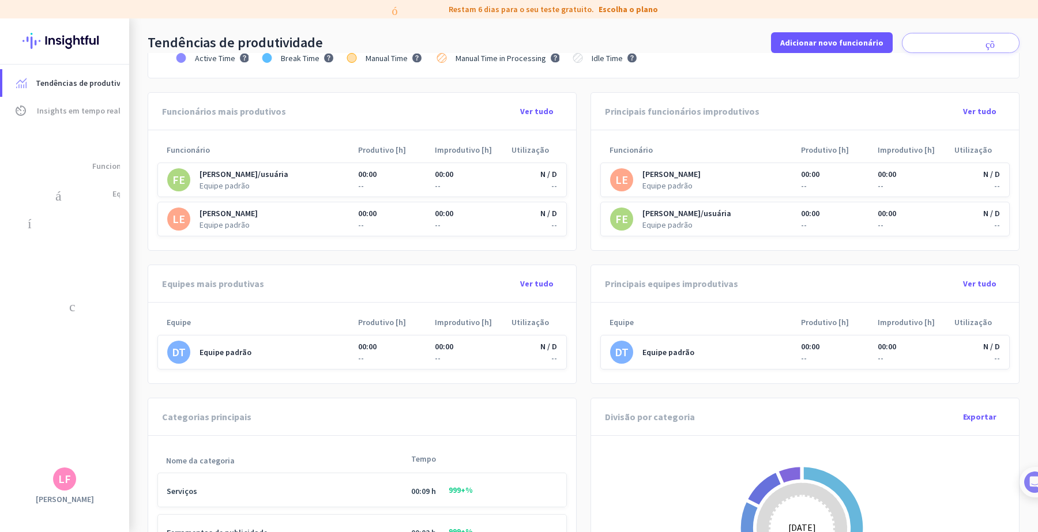
click at [235, 178] on font "[PERSON_NAME]/usuária" at bounding box center [243, 174] width 89 height 10
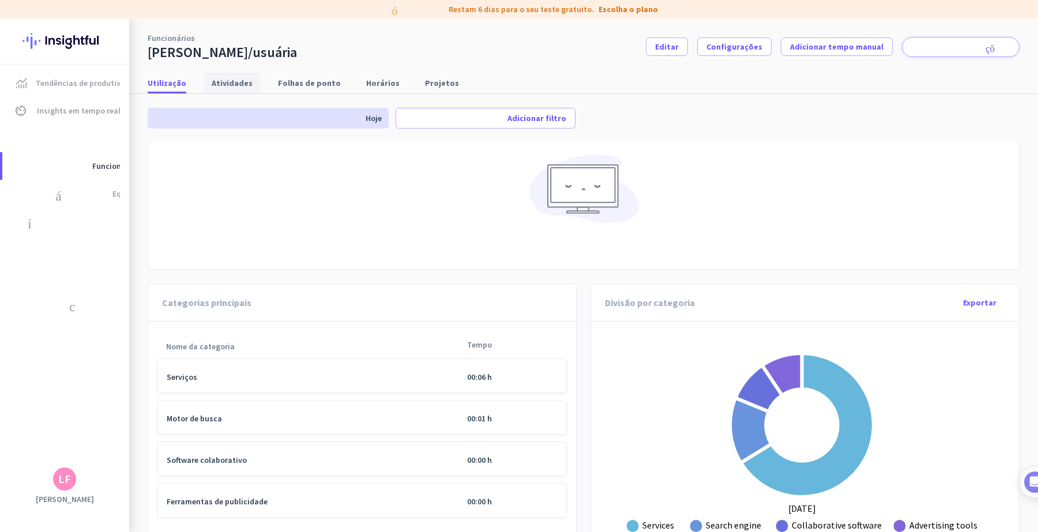
click at [214, 85] on font "Atividades" at bounding box center [232, 83] width 41 height 10
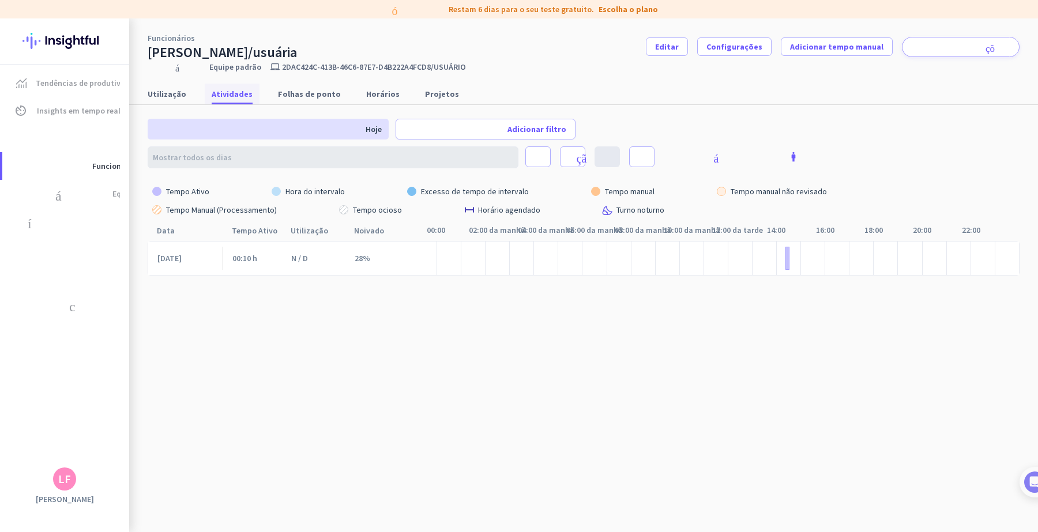
scroll to position [52, 0]
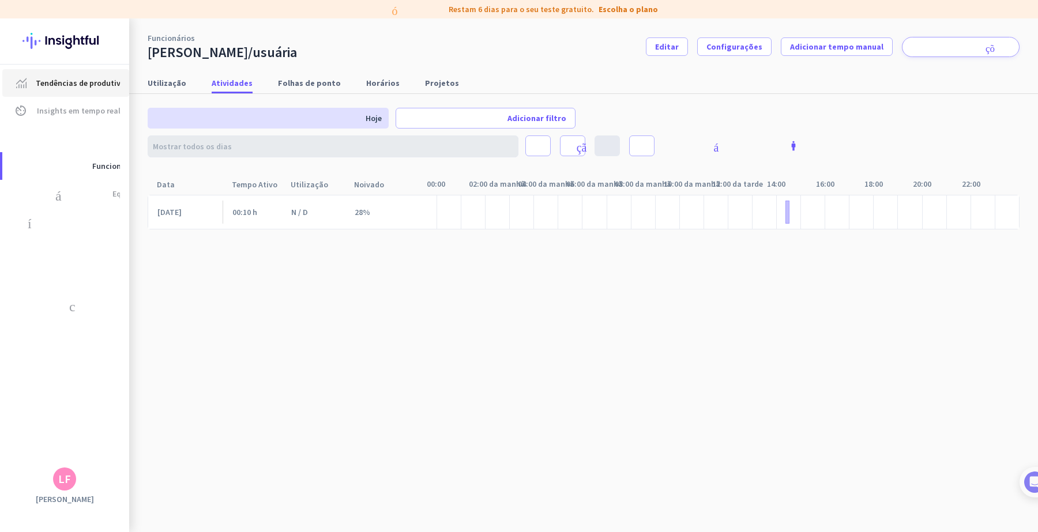
click at [82, 84] on font "Tendências de produtividade" at bounding box center [88, 83] width 105 height 10
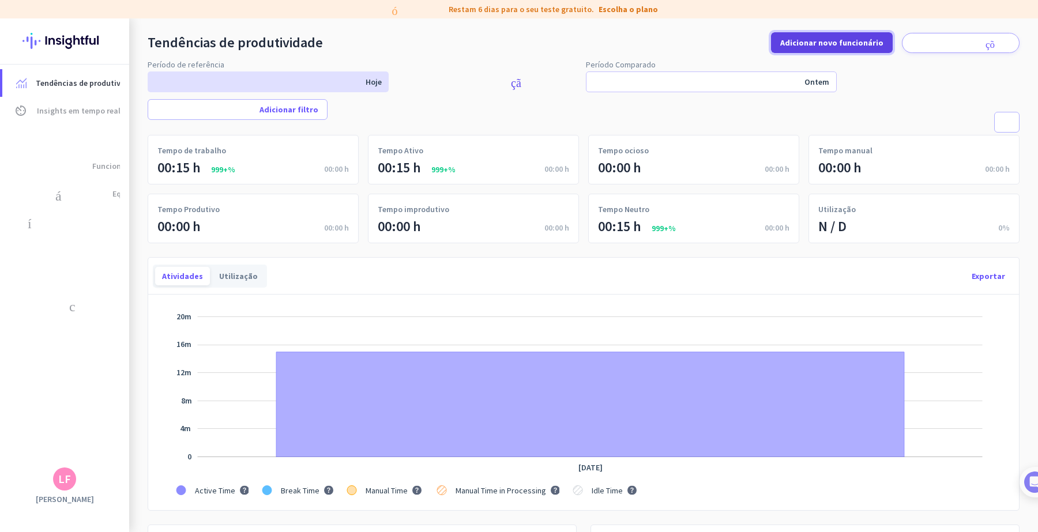
click at [800, 44] on font "Adicionar novo funcionário" at bounding box center [831, 42] width 103 height 10
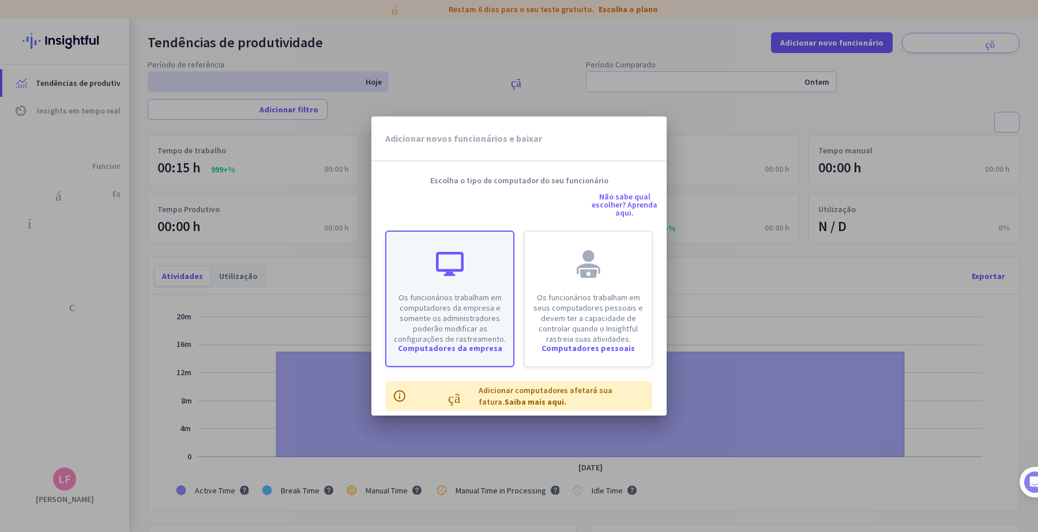
click at [454, 334] on font "Os funcionários trabalham em computadores da empresa e somente os administrador…" at bounding box center [450, 318] width 112 height 52
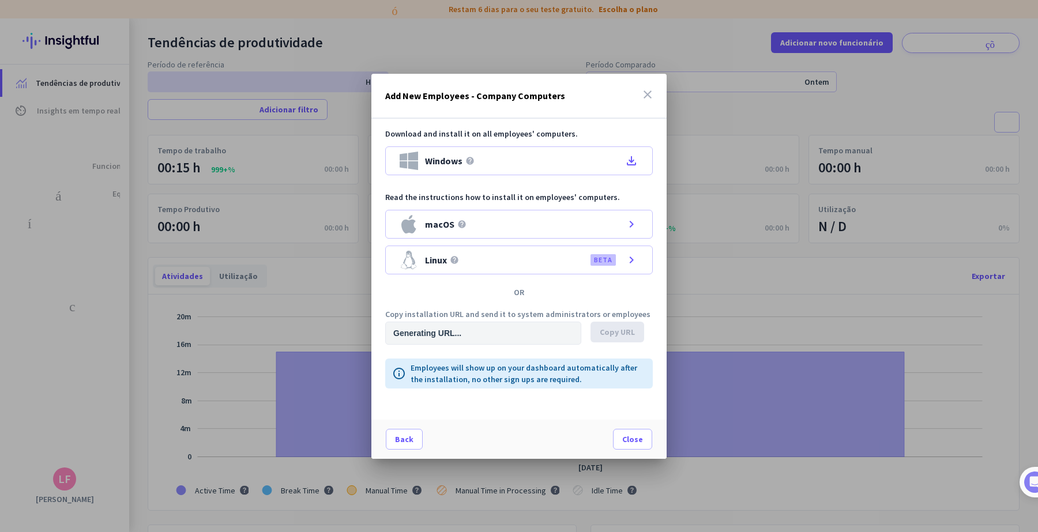
type input "[URL][DOMAIN_NAME]"
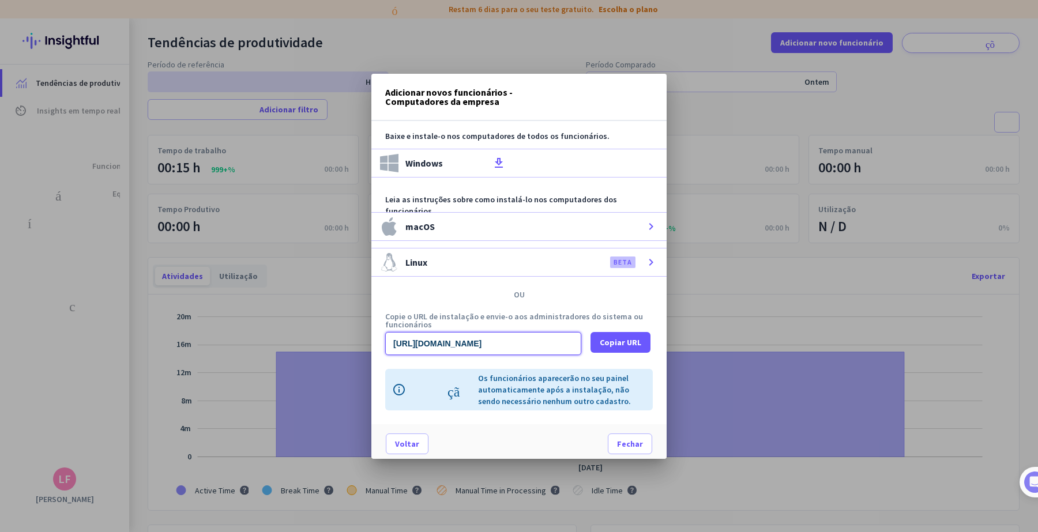
click at [397, 344] on input "[URL][DOMAIN_NAME]" at bounding box center [483, 343] width 196 height 23
drag, startPoint x: 388, startPoint y: 345, endPoint x: 581, endPoint y: 344, distance: 193.1
click at [581, 344] on div "[URL][DOMAIN_NAME] Copiar URL" at bounding box center [518, 343] width 267 height 23
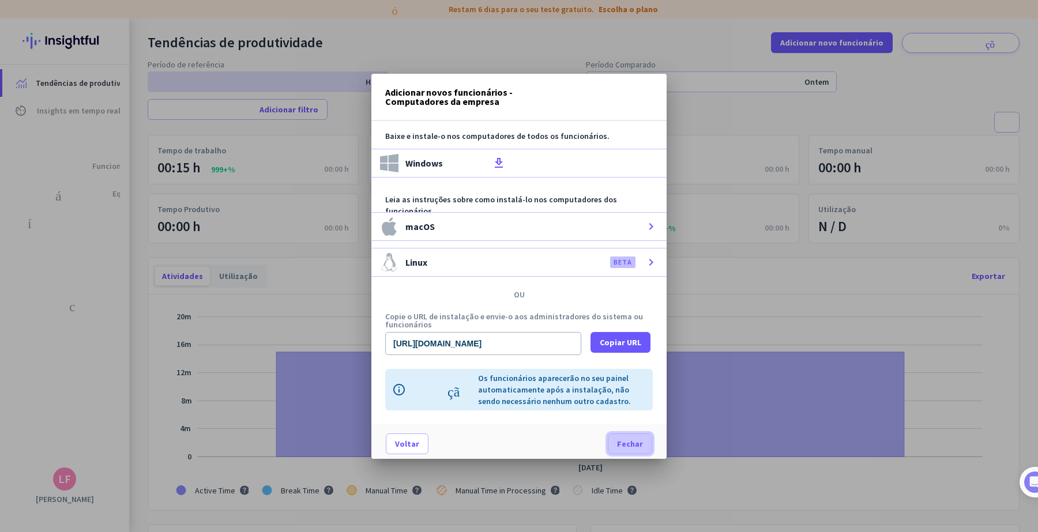
click at [617, 425] on font "Fechar" at bounding box center [630, 444] width 26 height 10
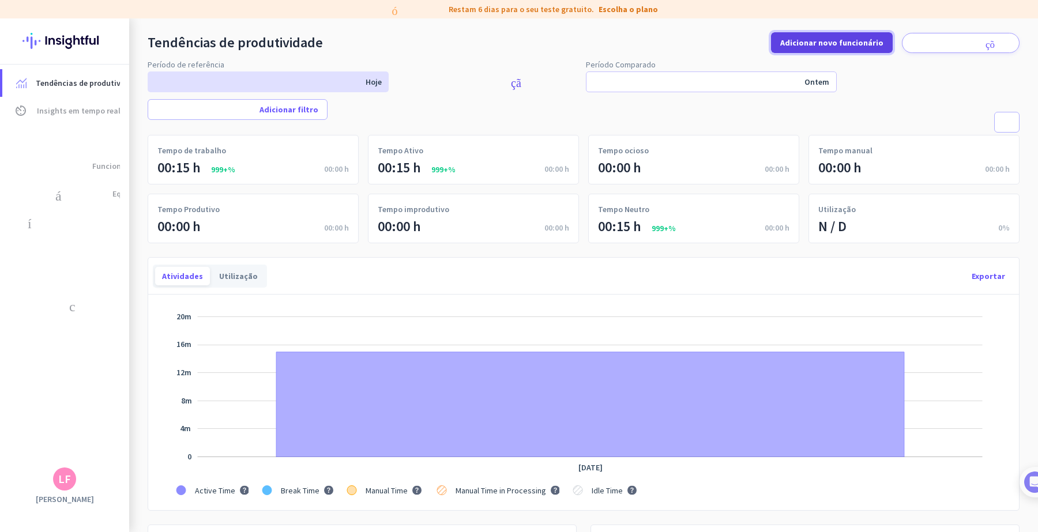
click at [829, 38] on font "Adicionar novo funcionário" at bounding box center [831, 42] width 103 height 10
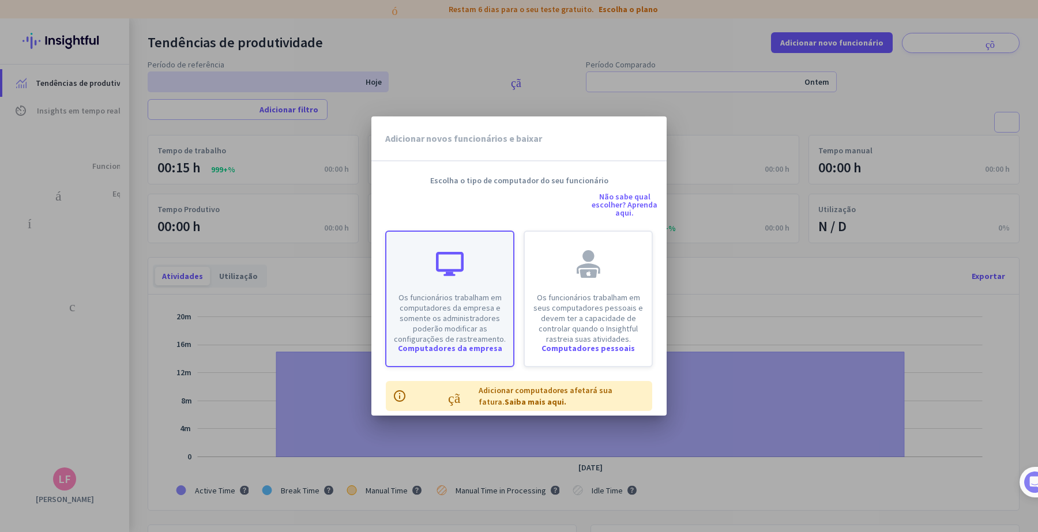
click at [445, 323] on font "Os funcionários trabalham em computadores da empresa e somente os administrador…" at bounding box center [450, 318] width 112 height 52
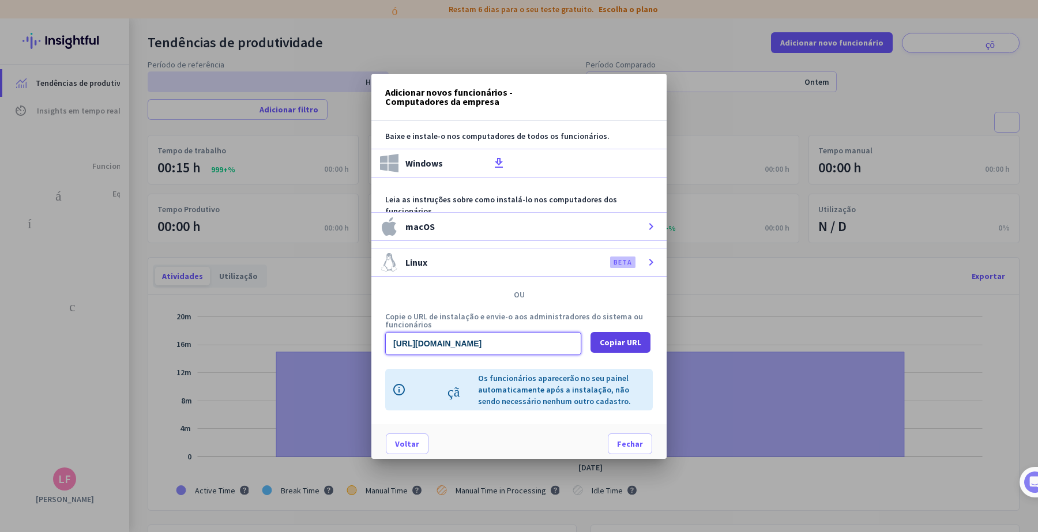
scroll to position [0, 1142]
drag, startPoint x: 391, startPoint y: 345, endPoint x: 612, endPoint y: 344, distance: 220.8
click at [612, 344] on div "[URL][DOMAIN_NAME] Copiar URL" at bounding box center [518, 343] width 267 height 23
click at [621, 425] on font "Fechar" at bounding box center [630, 444] width 26 height 10
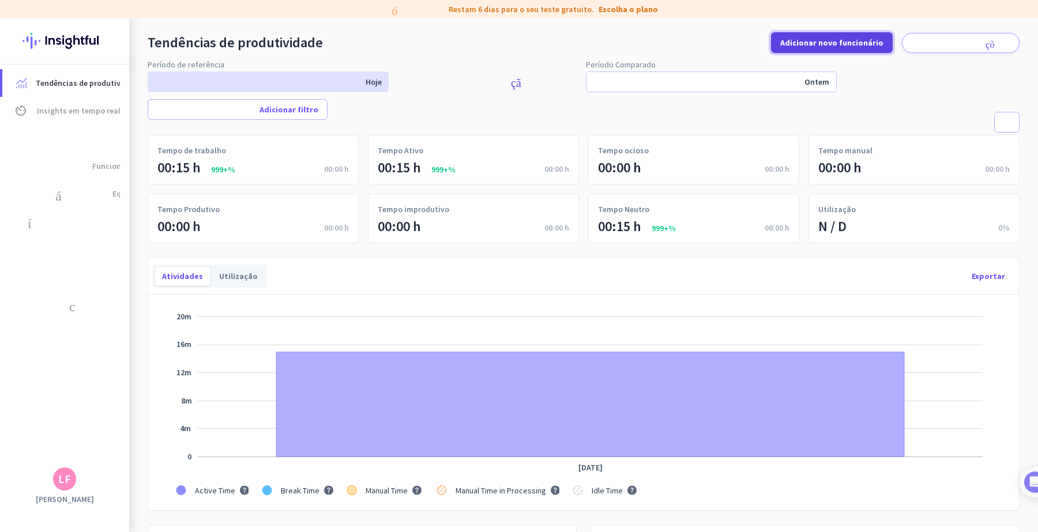
click at [813, 39] on font "Adicionar novo funcionário" at bounding box center [831, 42] width 103 height 10
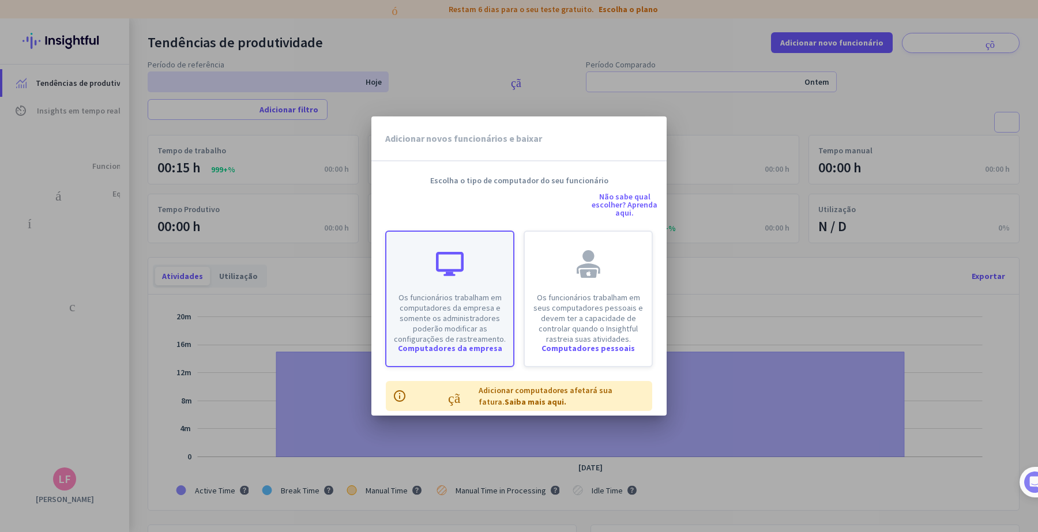
click at [477, 315] on font "Os funcionários trabalham em computadores da empresa e somente os administrador…" at bounding box center [450, 318] width 112 height 52
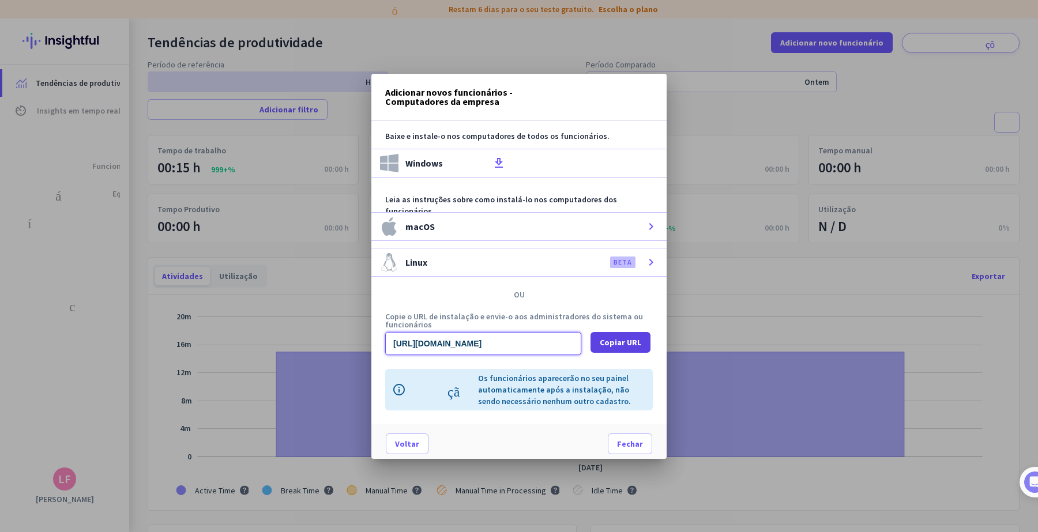
scroll to position [0, 1151]
drag, startPoint x: 387, startPoint y: 344, endPoint x: 623, endPoint y: 343, distance: 235.2
click at [623, 343] on div "[URL][DOMAIN_NAME] Copiar URL" at bounding box center [518, 343] width 267 height 23
click at [611, 425] on span at bounding box center [629, 444] width 43 height 28
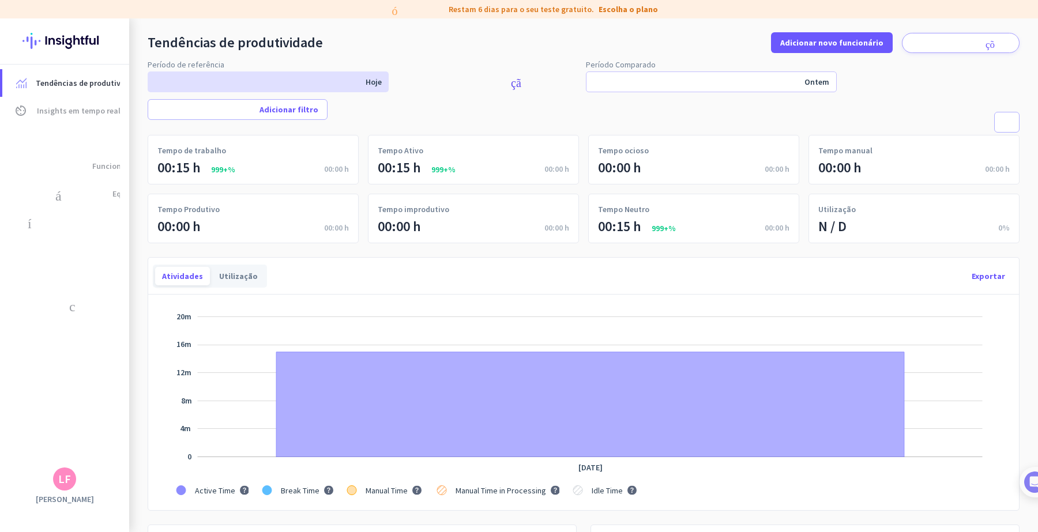
click at [58, 42] on img at bounding box center [64, 40] width 84 height 45
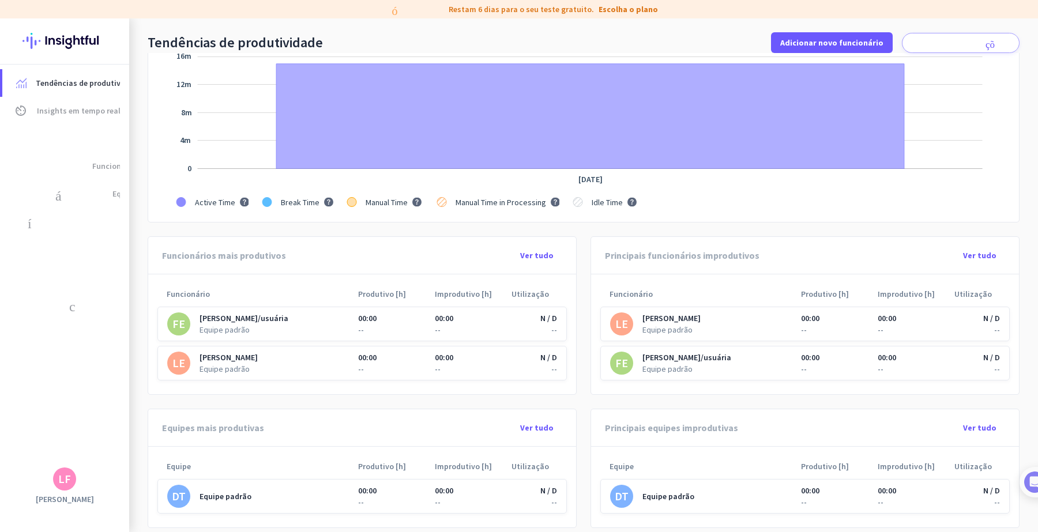
click at [44, 425] on div "LF" at bounding box center [64, 478] width 129 height 23
click at [56, 425] on div "LF" at bounding box center [64, 478] width 129 height 23
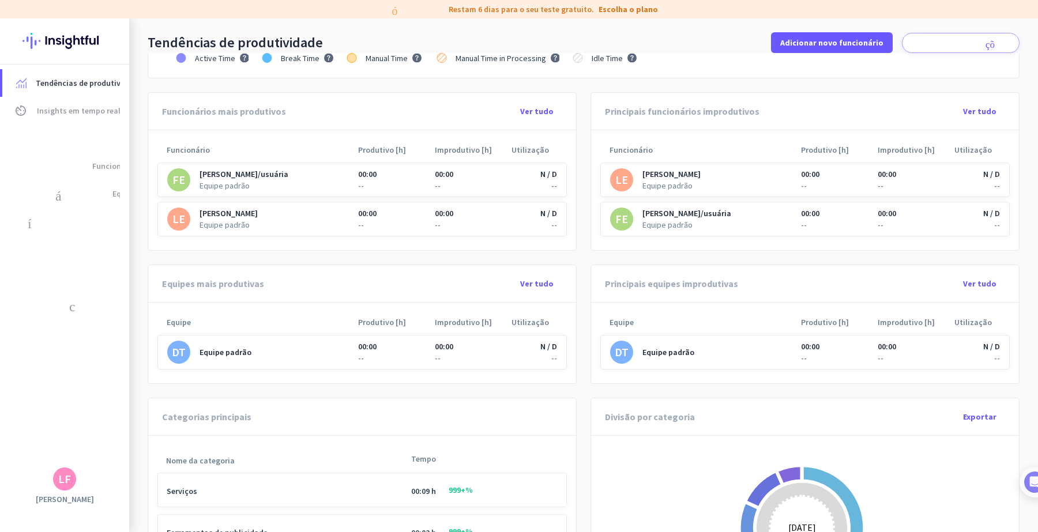
click at [206, 357] on font "Equipe padrão" at bounding box center [225, 352] width 52 height 10
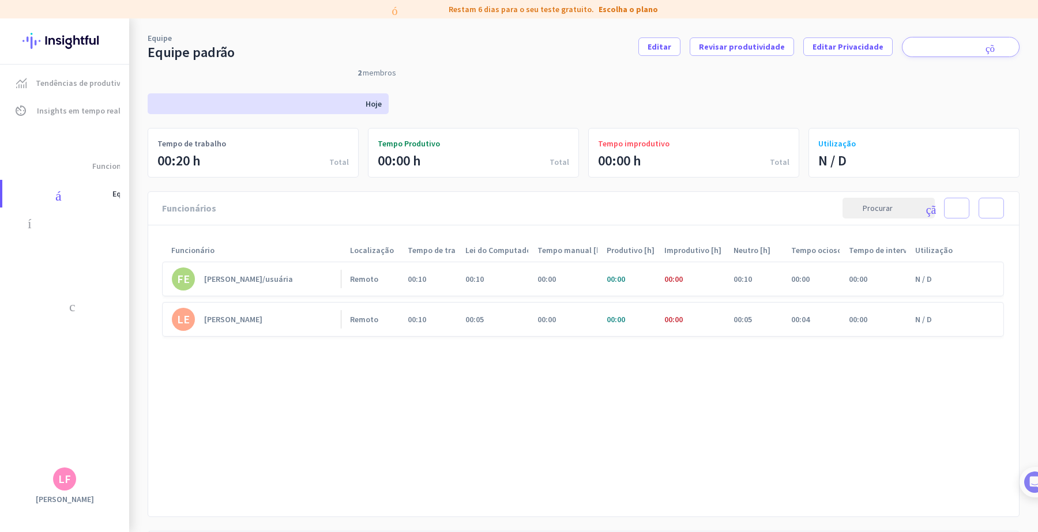
click at [227, 278] on font "[PERSON_NAME]/usuária" at bounding box center [248, 279] width 89 height 10
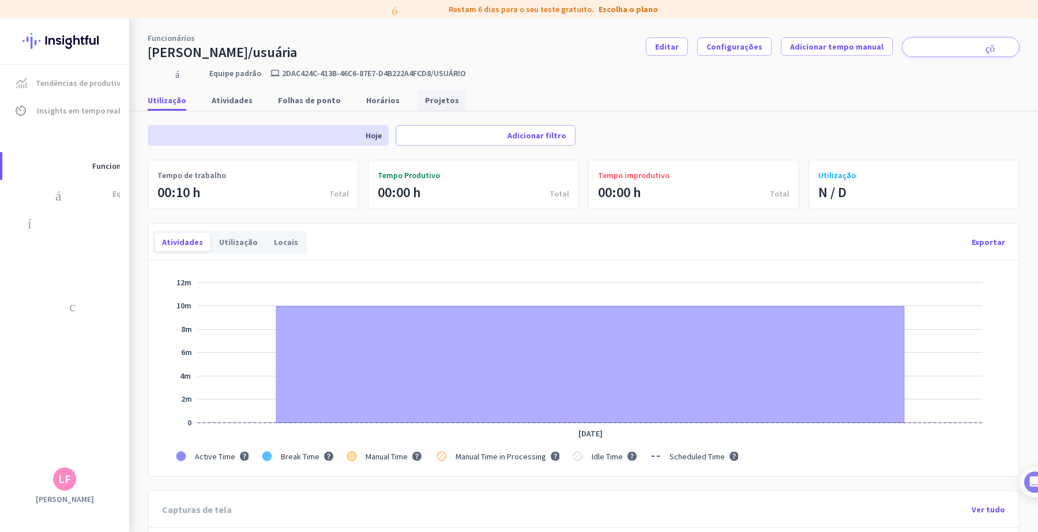
click at [425, 99] on font "Projetos" at bounding box center [442, 100] width 34 height 10
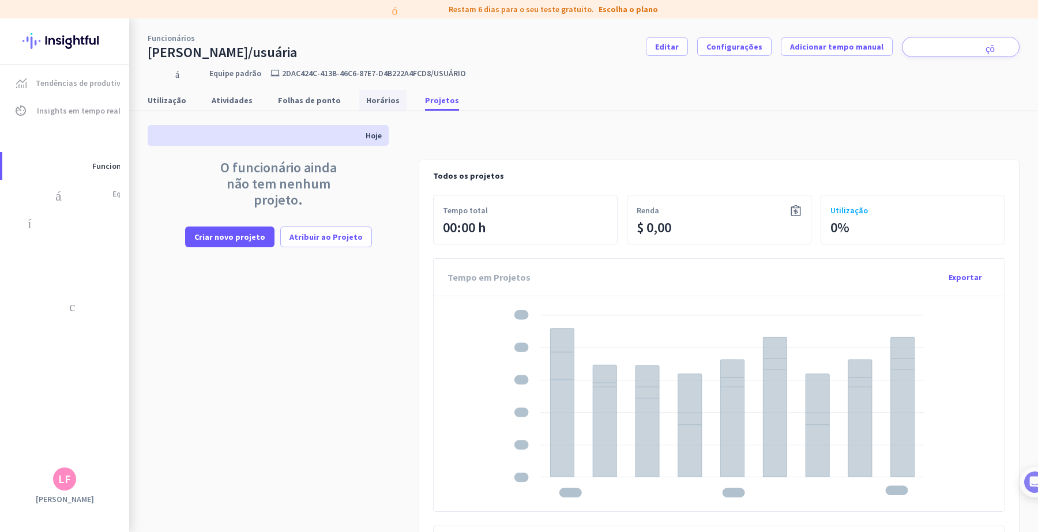
click at [366, 99] on font "Horários" at bounding box center [382, 100] width 33 height 10
type input "[DATE] - [DATE]"
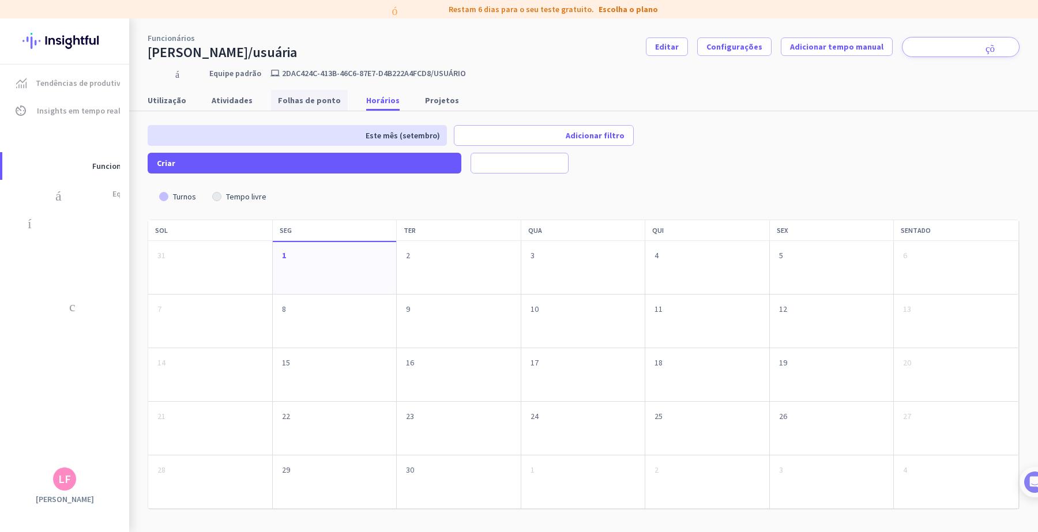
click at [287, 98] on font "Folhas de ponto" at bounding box center [309, 100] width 63 height 10
type input "[DATE] - [DATE]"
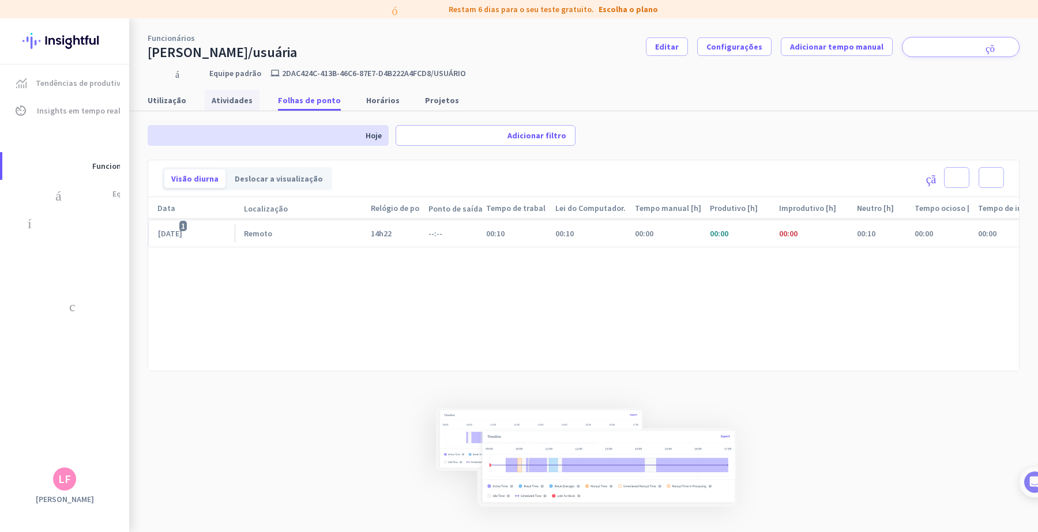
click at [240, 99] on font "Atividades" at bounding box center [232, 100] width 41 height 10
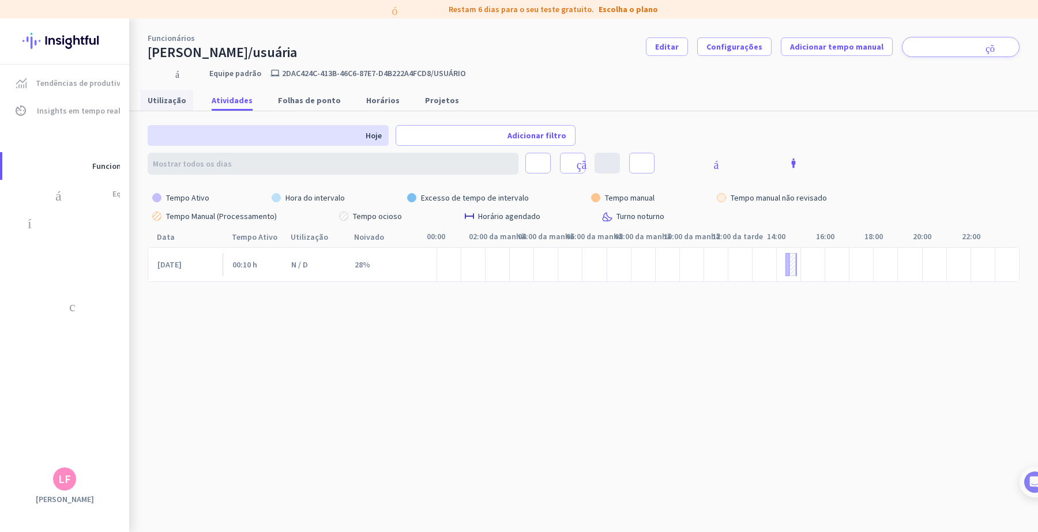
click at [166, 104] on font "Utilização" at bounding box center [167, 100] width 39 height 10
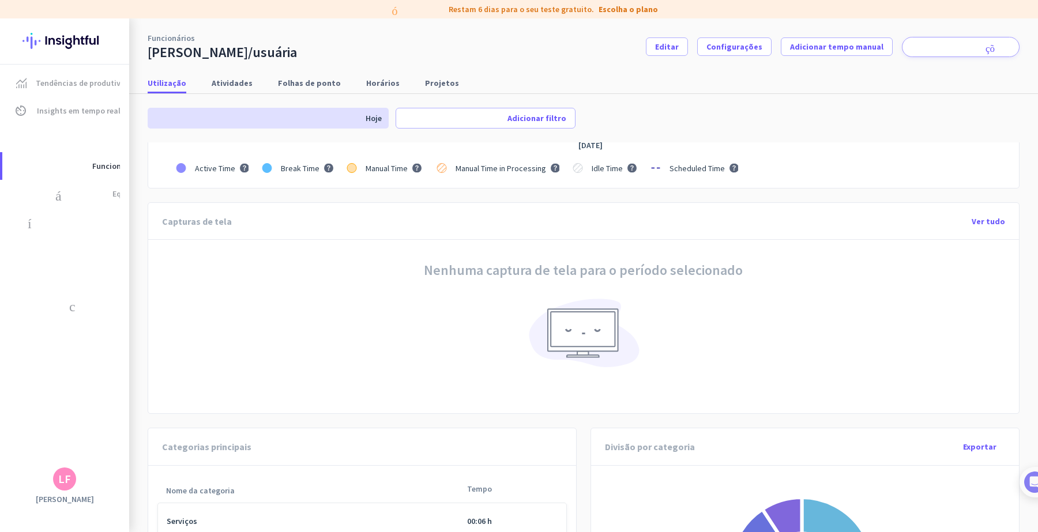
scroll to position [360, 0]
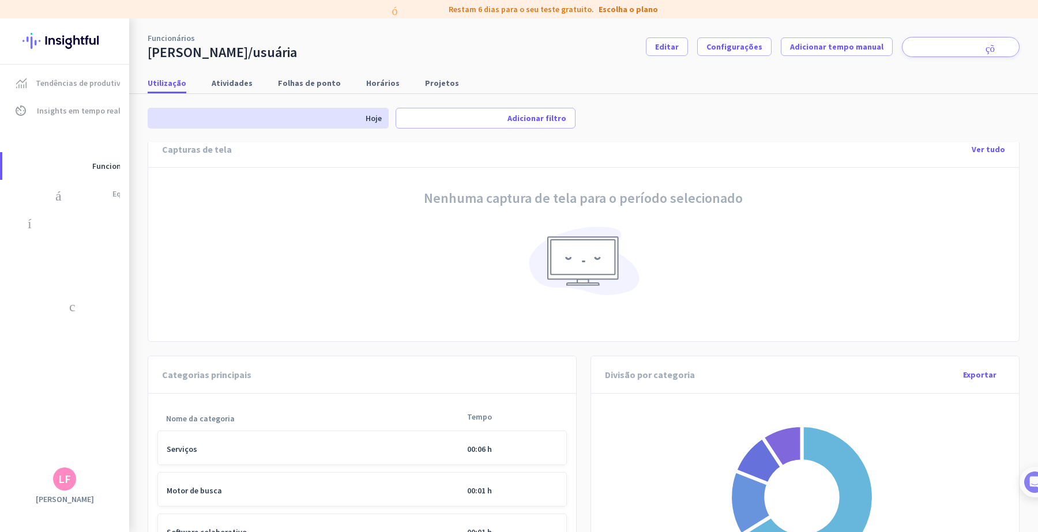
click at [829, 152] on font "Ver tudo" at bounding box center [987, 149] width 33 height 10
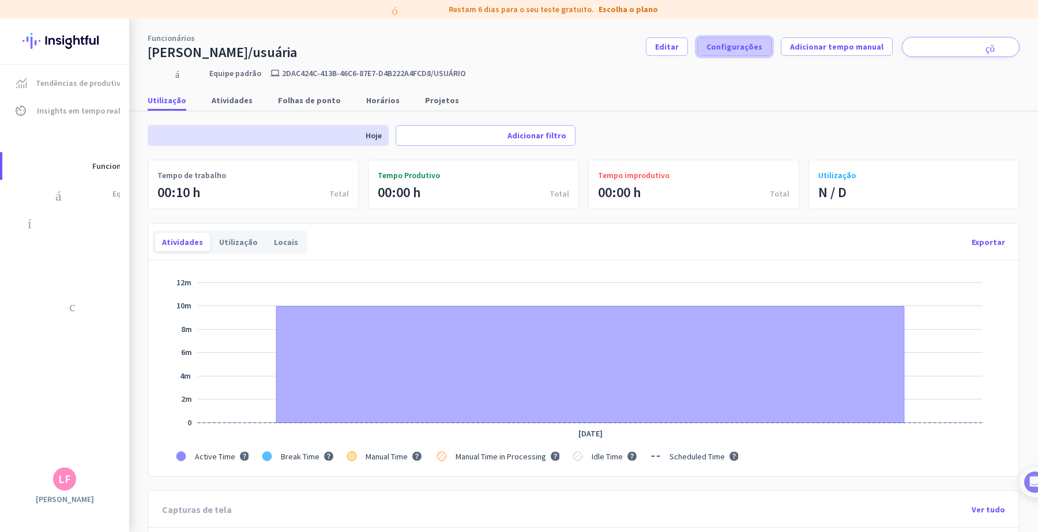
click at [718, 44] on font "Configurações" at bounding box center [734, 47] width 56 height 10
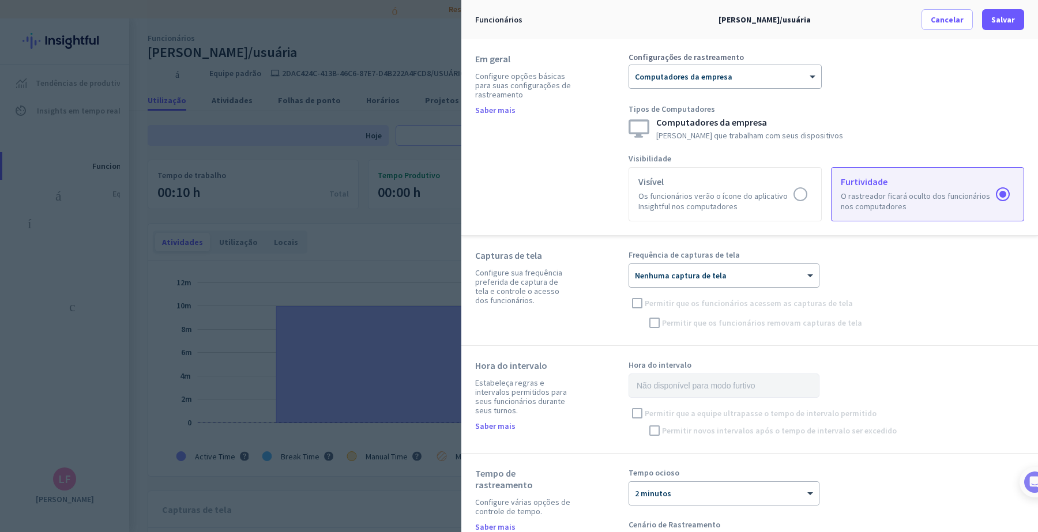
click at [724, 282] on div "× Nenhuma captura de tela" at bounding box center [724, 275] width 190 height 23
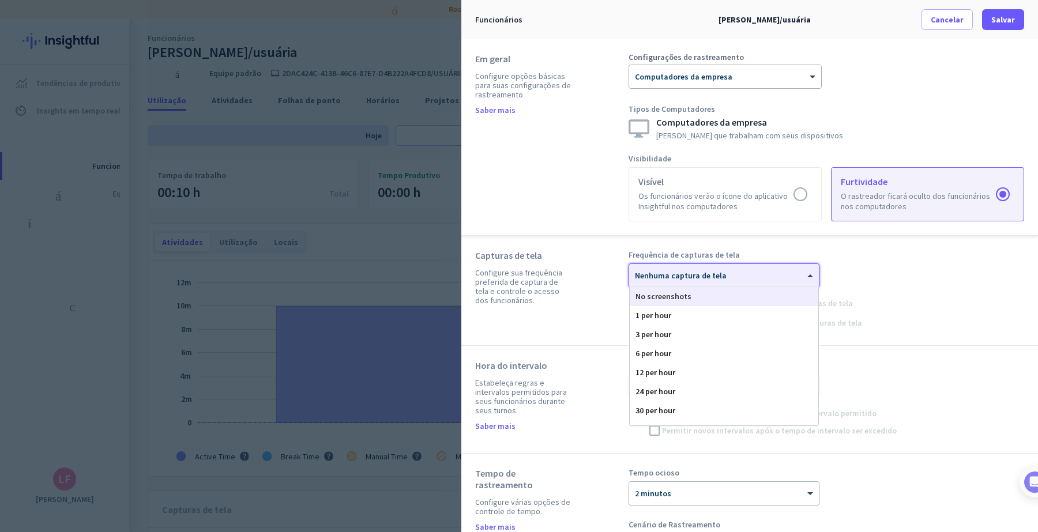
scroll to position [72, 0]
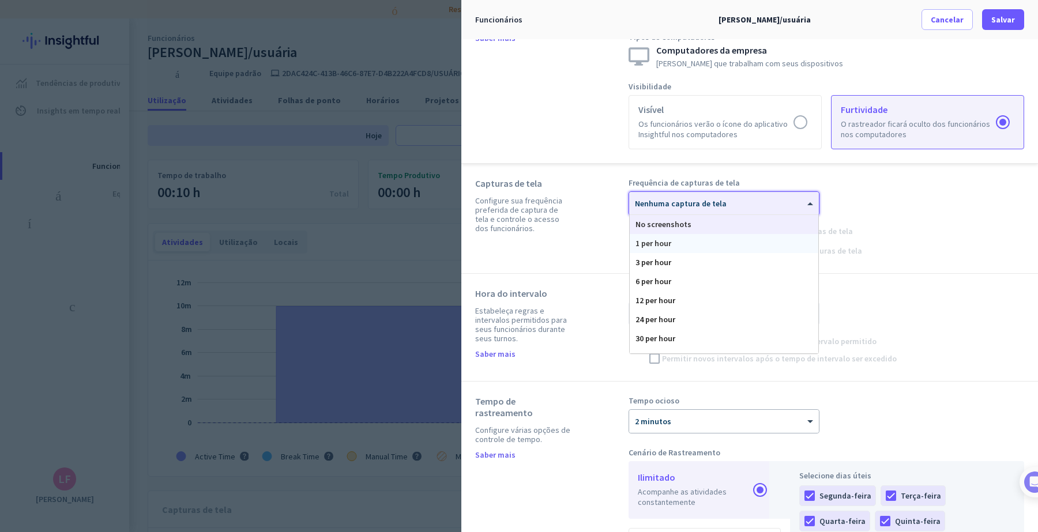
click at [669, 244] on div "1 per hour" at bounding box center [723, 243] width 188 height 19
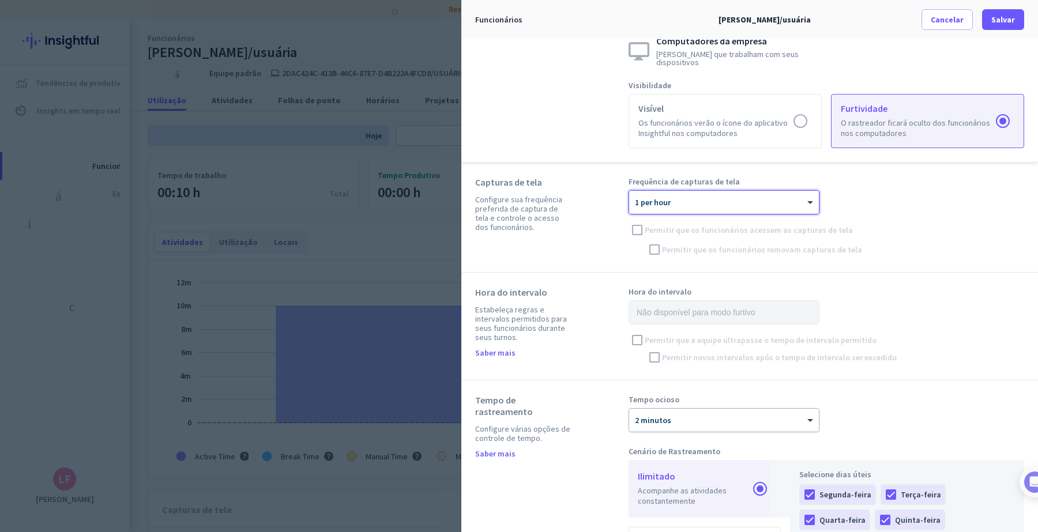
click at [774, 412] on div at bounding box center [724, 417] width 190 height 10
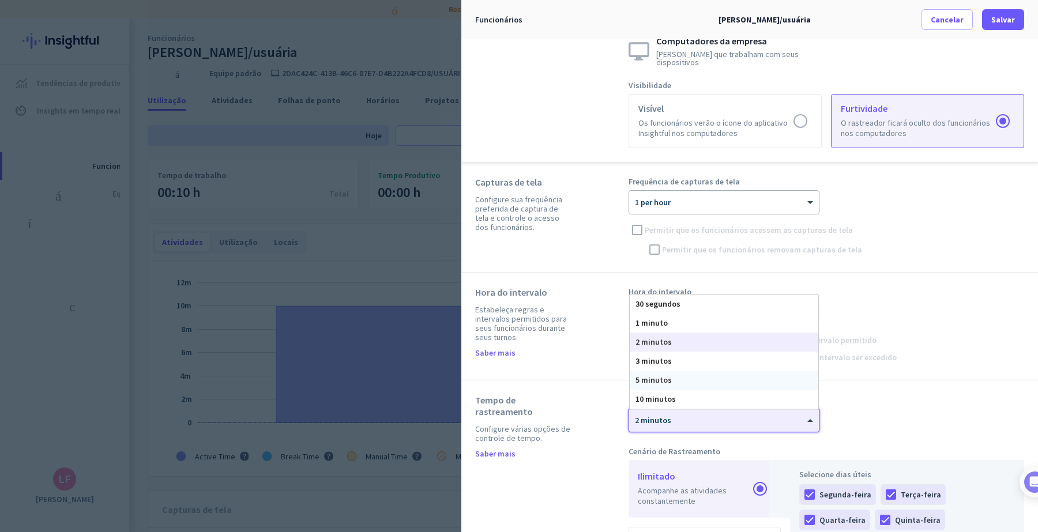
click at [716, 373] on div "5 minutos" at bounding box center [723, 380] width 188 height 19
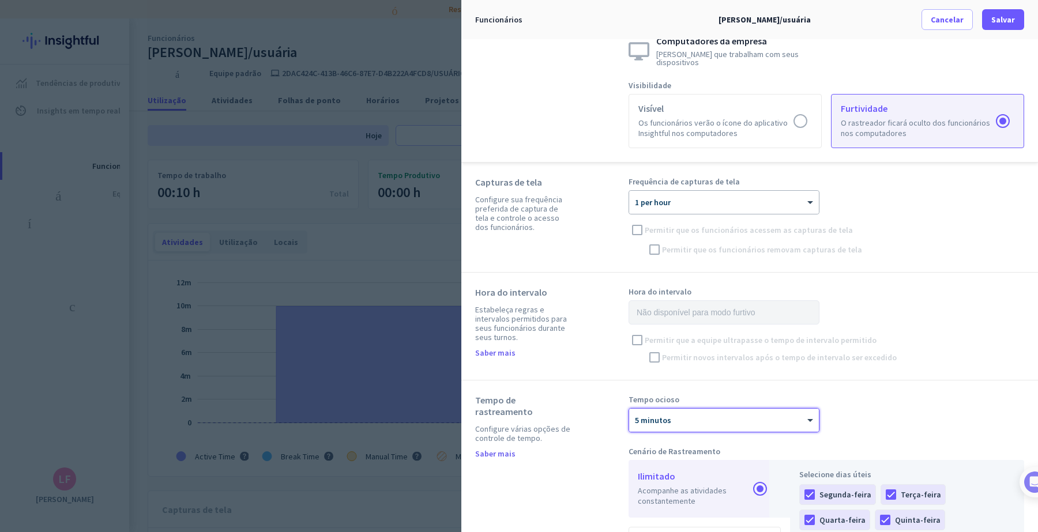
scroll to position [0, 0]
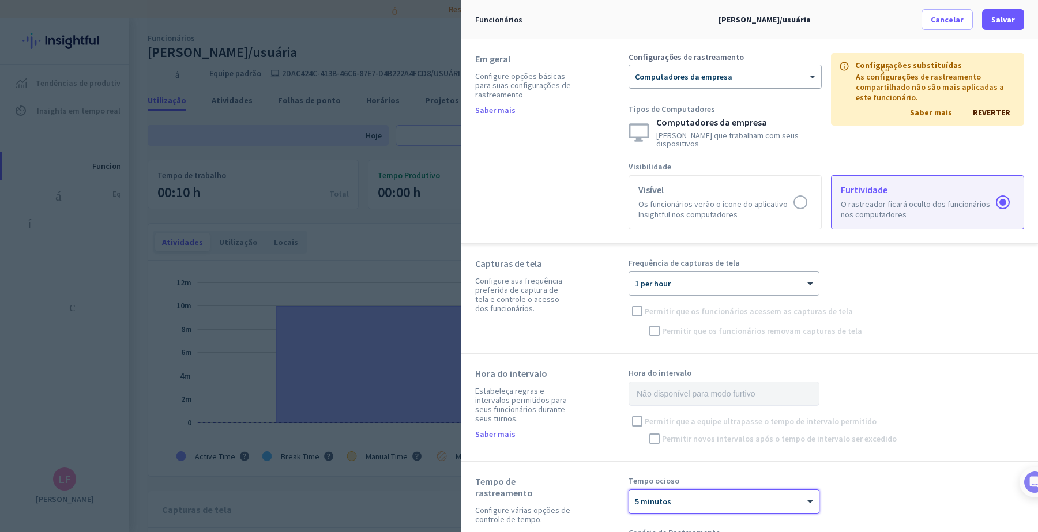
click at [774, 75] on div at bounding box center [725, 73] width 192 height 10
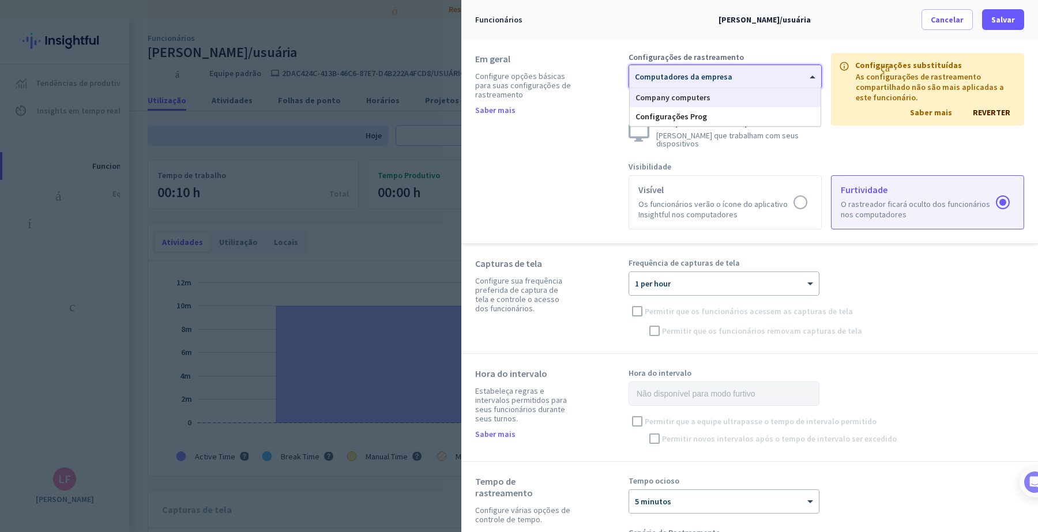
click at [774, 75] on div at bounding box center [725, 73] width 192 height 10
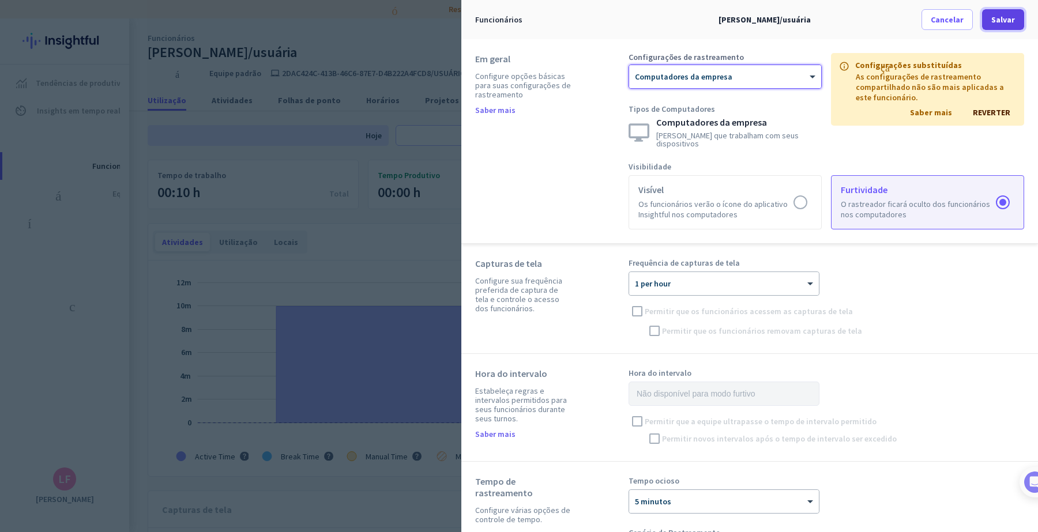
click at [829, 16] on font "Salvar" at bounding box center [1003, 19] width 24 height 10
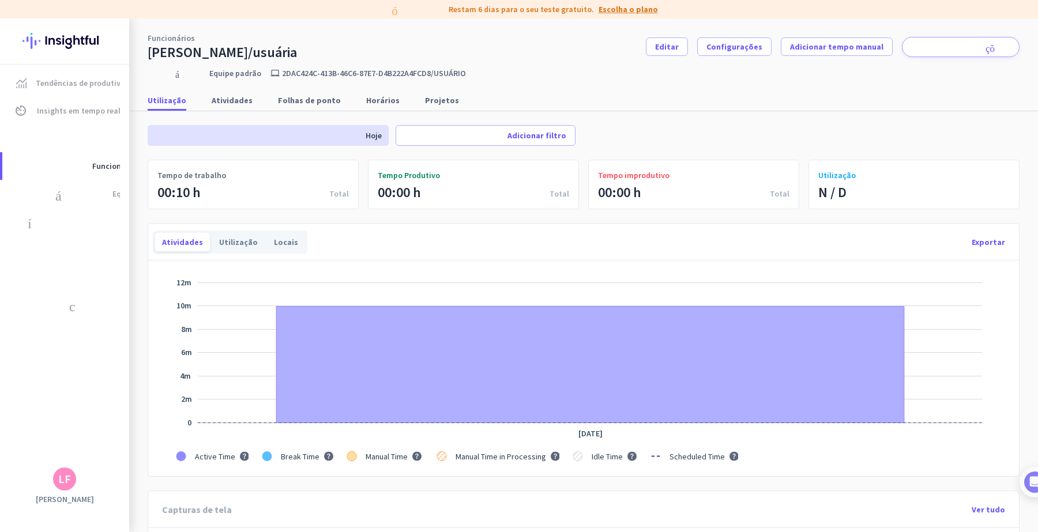
click at [627, 12] on font "Escolha o plano" at bounding box center [627, 9] width 59 height 10
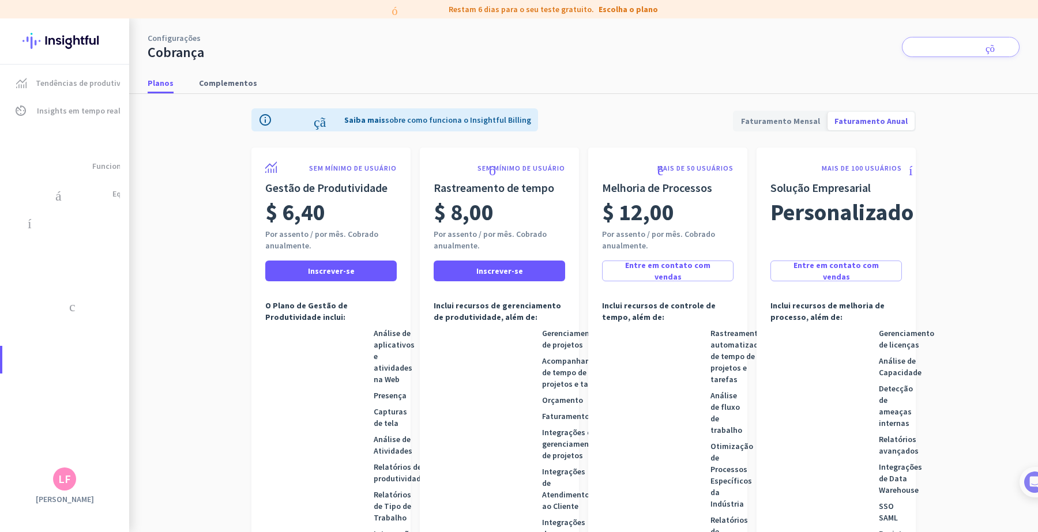
scroll to position [157, 0]
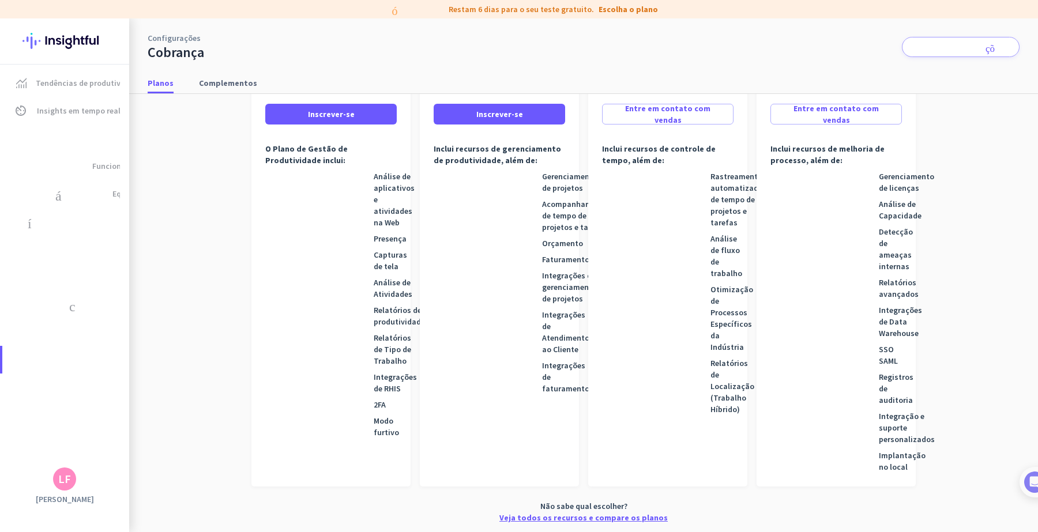
click at [632, 425] on font "Veja todos os recursos e compare os planos" at bounding box center [583, 517] width 168 height 10
click at [54, 32] on img at bounding box center [64, 40] width 84 height 45
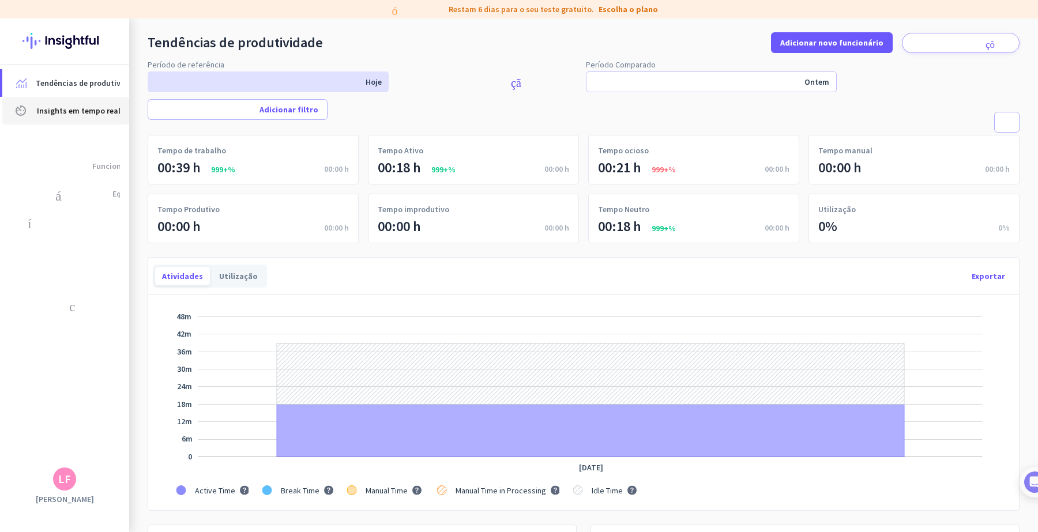
click at [61, 107] on font "Insights em tempo real" at bounding box center [79, 110] width 84 height 10
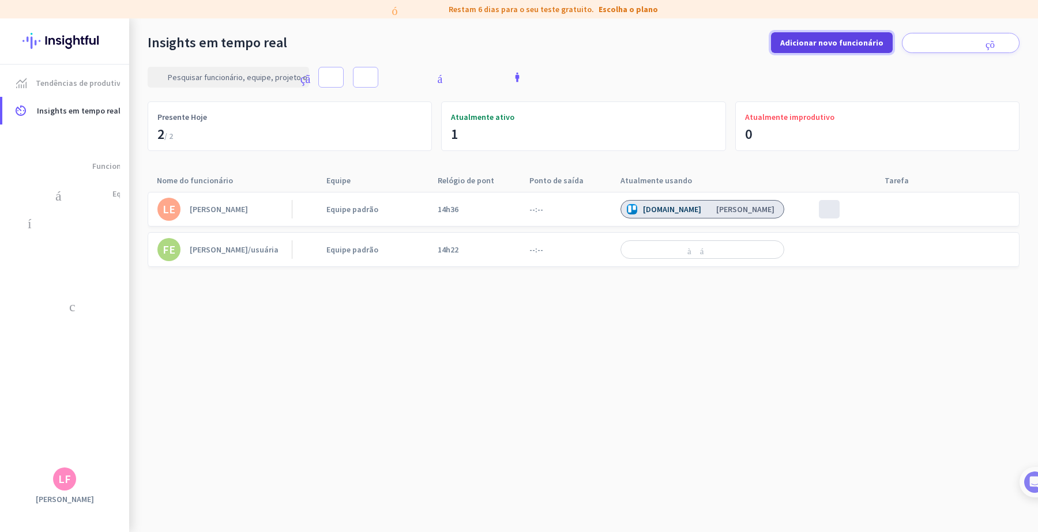
click at [829, 36] on span at bounding box center [832, 43] width 122 height 28
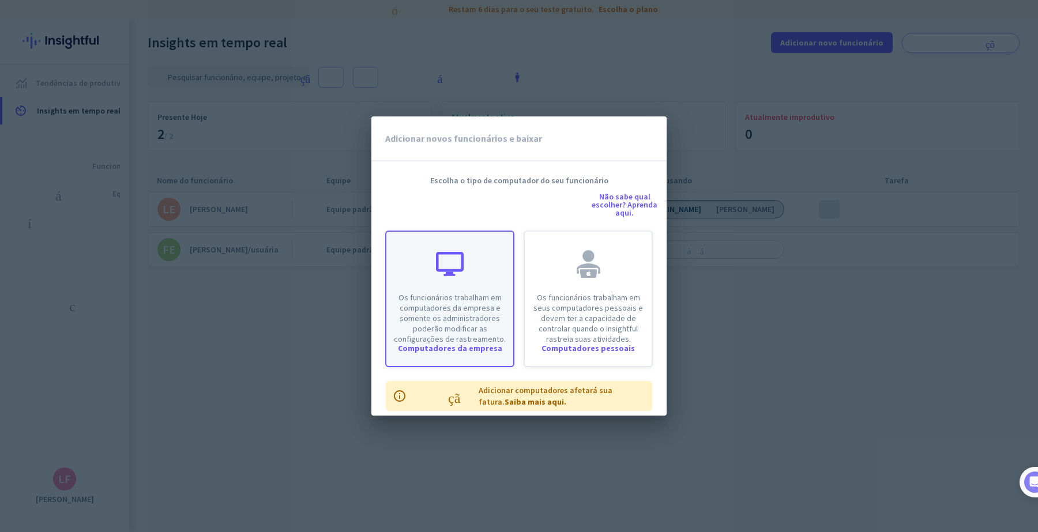
click at [467, 307] on font "Os funcionários trabalham em computadores da empresa e somente os administrador…" at bounding box center [450, 318] width 112 height 52
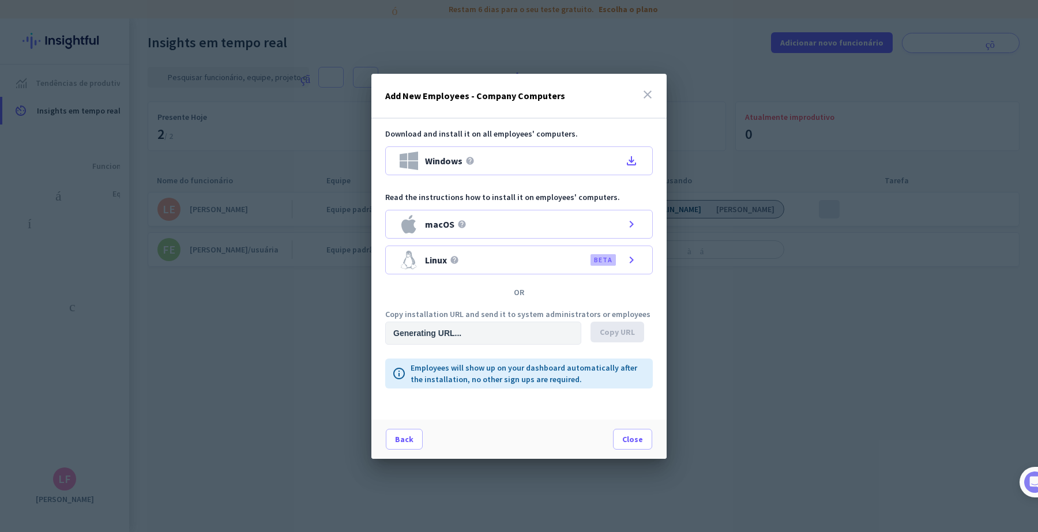
type input "[URL][DOMAIN_NAME]"
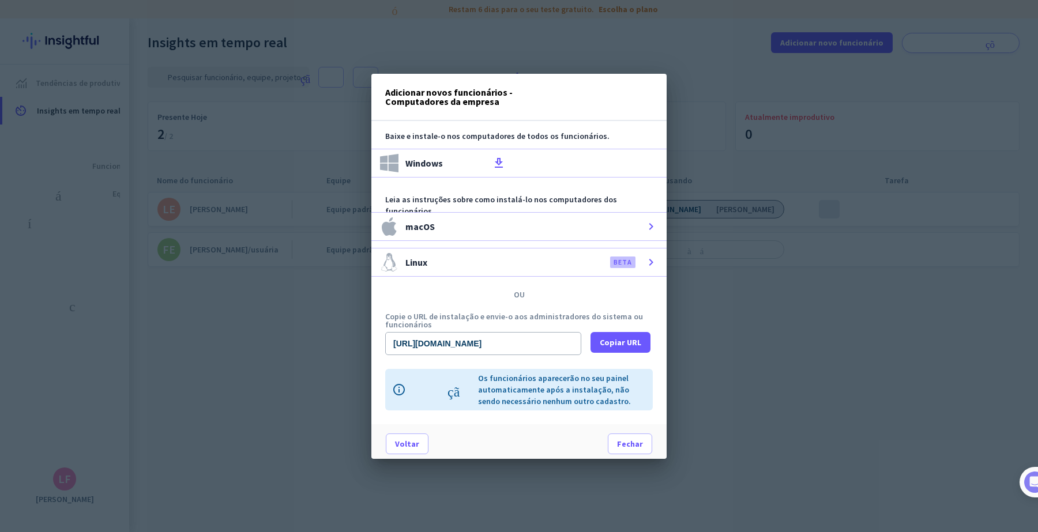
scroll to position [17, 0]
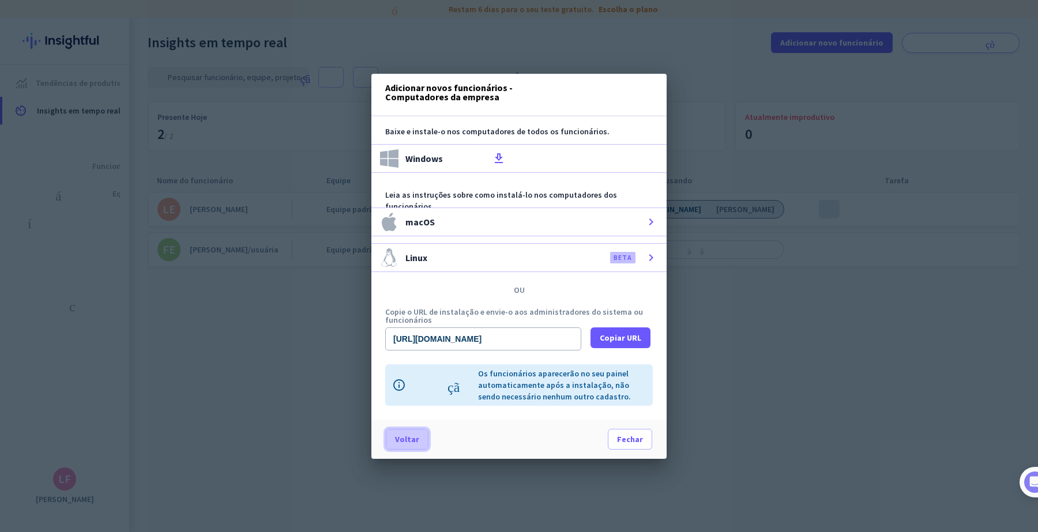
click at [395, 425] on font "Voltar" at bounding box center [407, 439] width 24 height 10
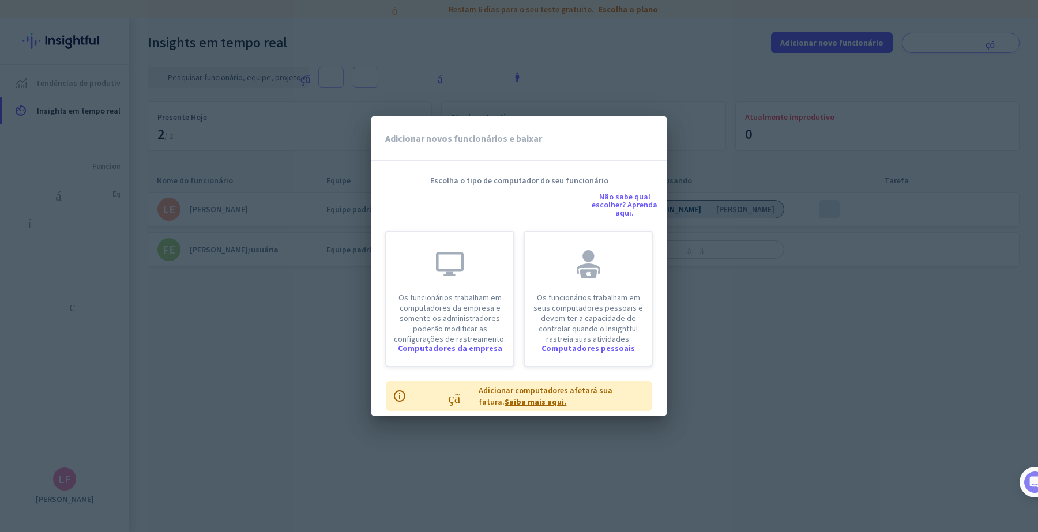
scroll to position [9, 0]
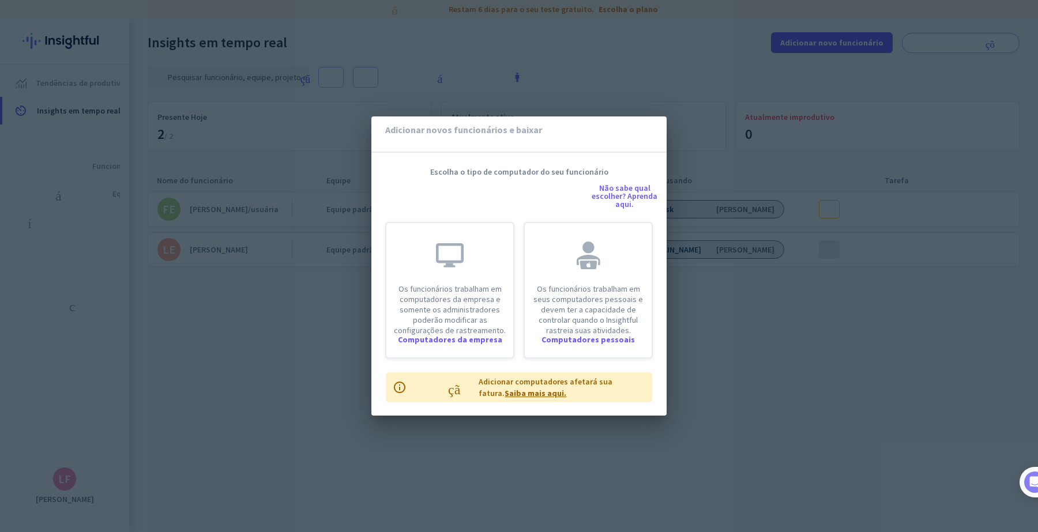
click at [521, 396] on font "Saiba mais aqui." at bounding box center [535, 393] width 62 height 10
click at [746, 289] on div at bounding box center [519, 266] width 1038 height 532
